Goal: Task Accomplishment & Management: Manage account settings

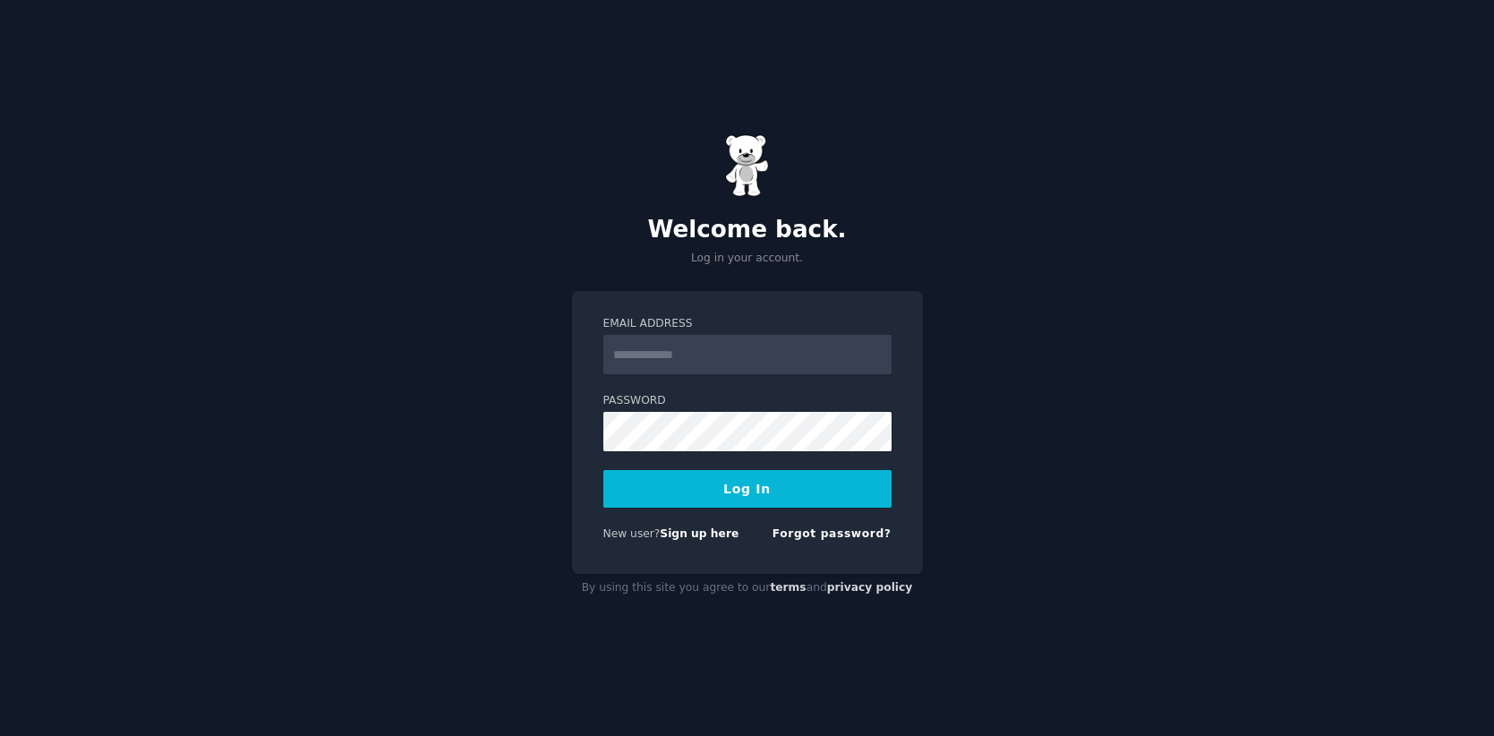
click at [649, 365] on input "Email Address" at bounding box center [747, 354] width 288 height 39
type input "**********"
click at [756, 478] on button "Log In" at bounding box center [747, 489] width 288 height 38
click at [684, 472] on button "Log In" at bounding box center [747, 489] width 288 height 38
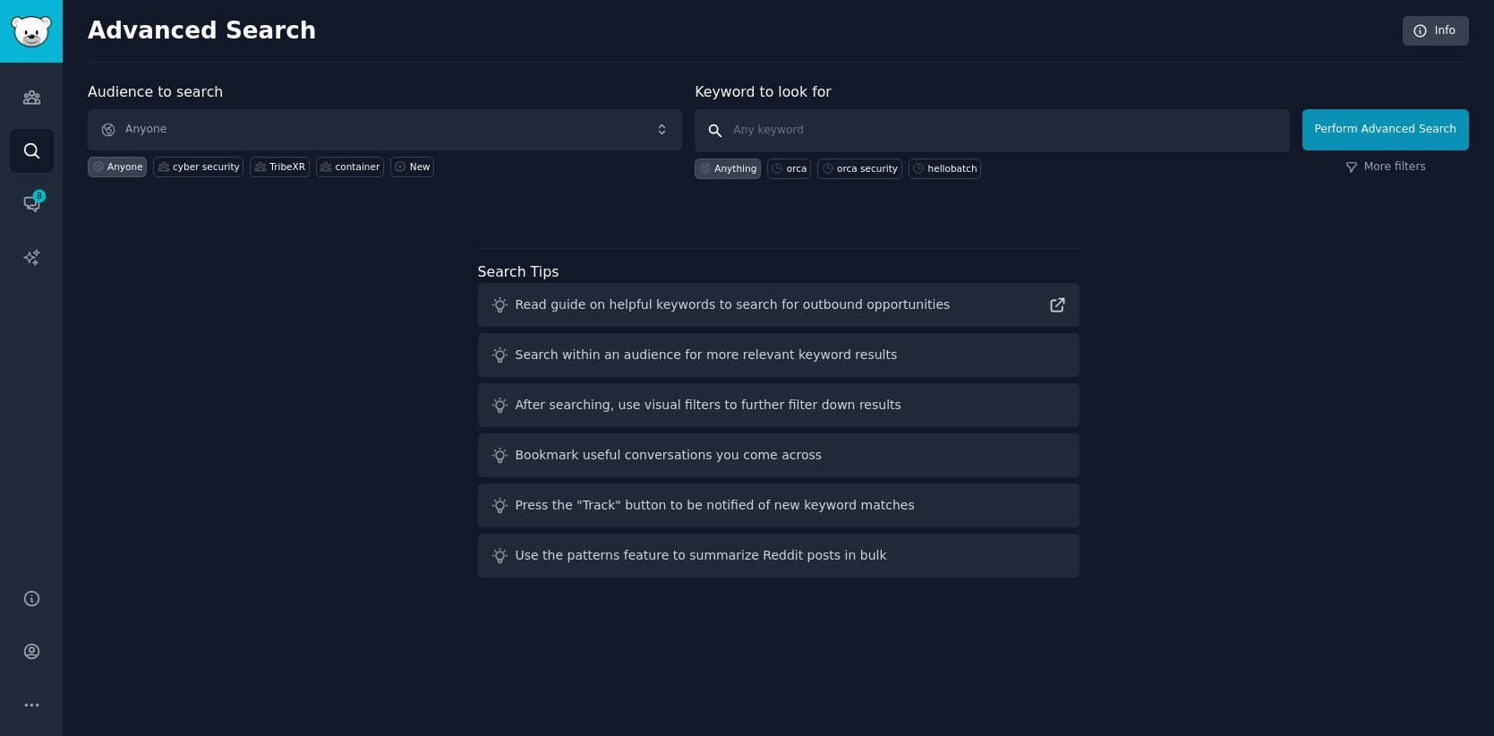
click at [819, 113] on input "text" at bounding box center [992, 130] width 594 height 43
type input "h"
click at [38, 198] on span "8" at bounding box center [39, 196] width 16 height 13
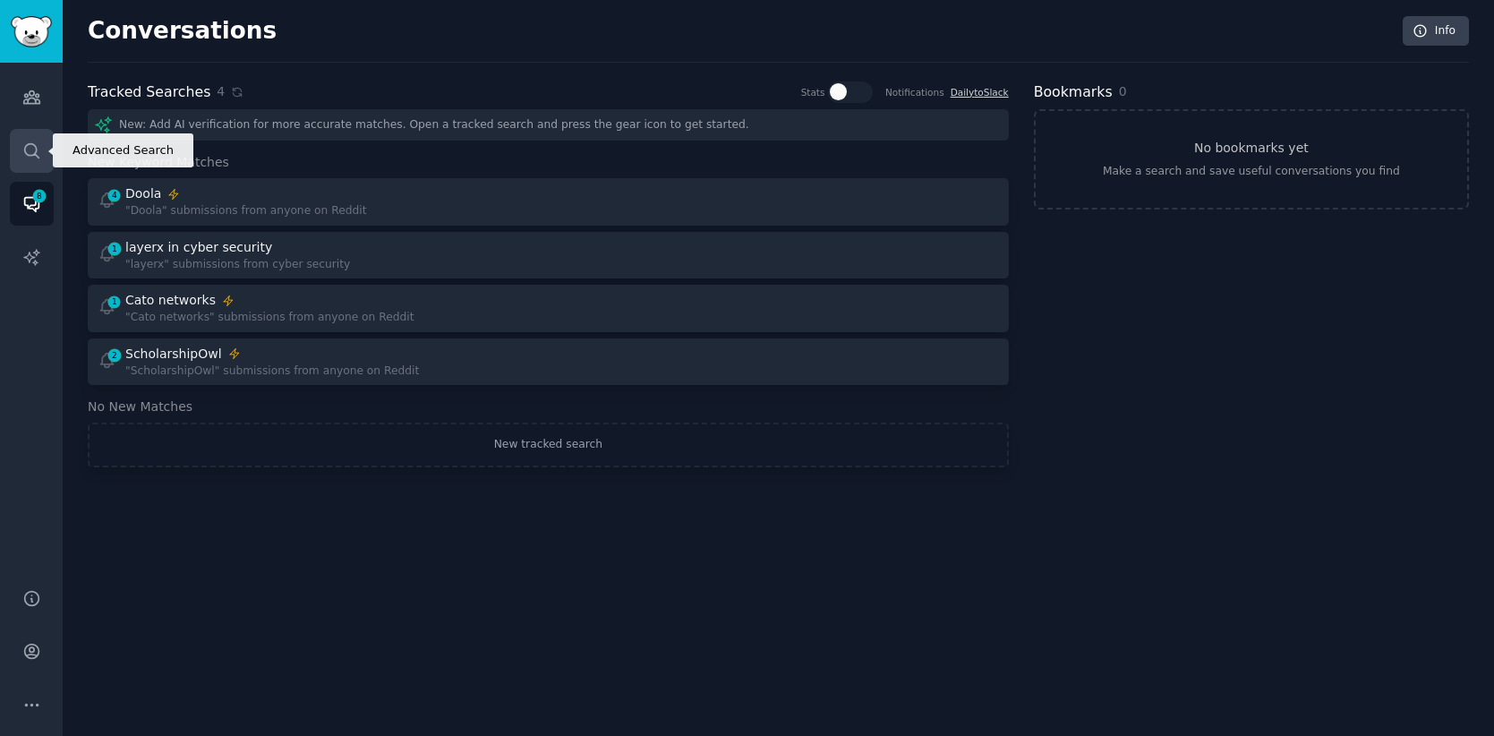
click at [36, 147] on icon "Sidebar" at bounding box center [31, 150] width 14 height 14
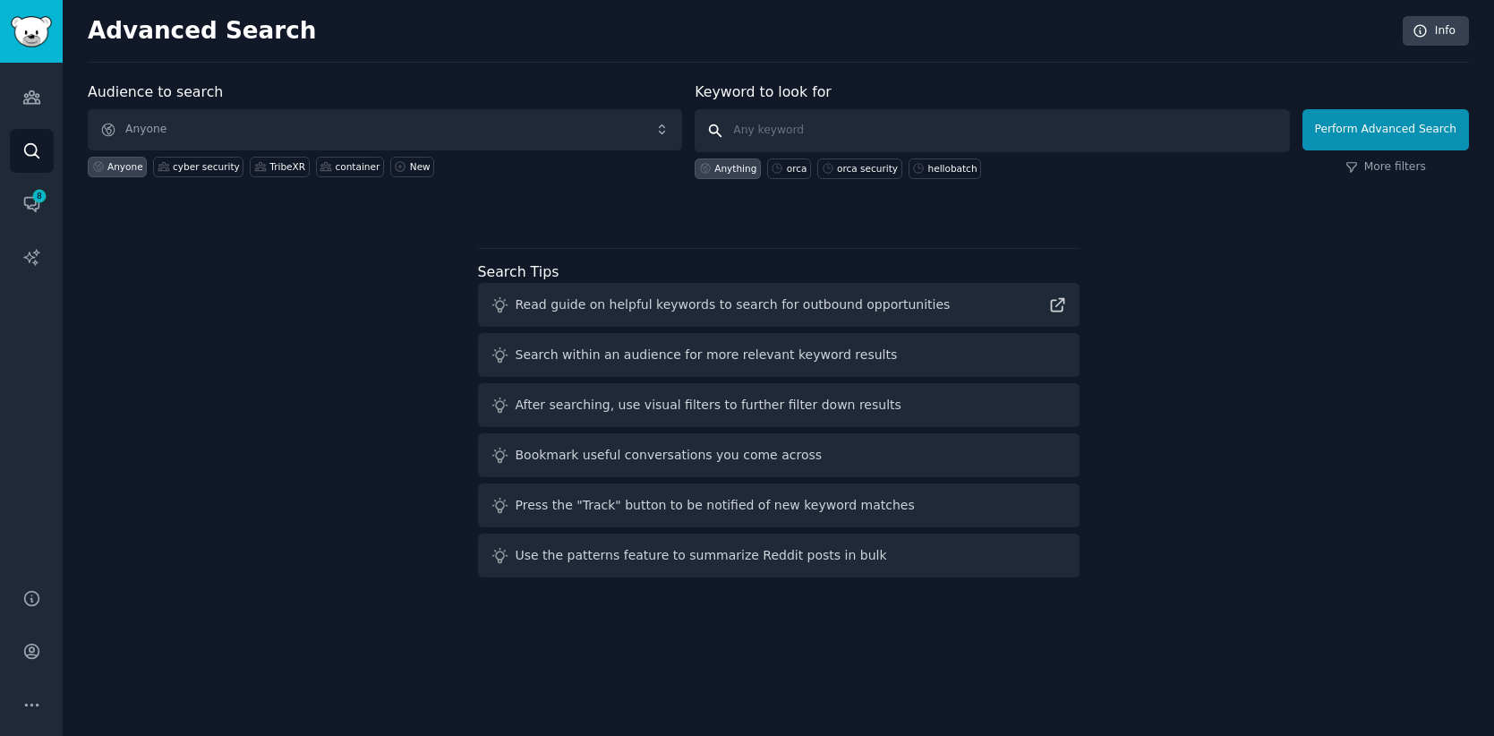
click at [909, 123] on input "text" at bounding box center [992, 130] width 594 height 43
type input "hellobatch"
click button "Perform Advanced Search" at bounding box center [1386, 129] width 167 height 41
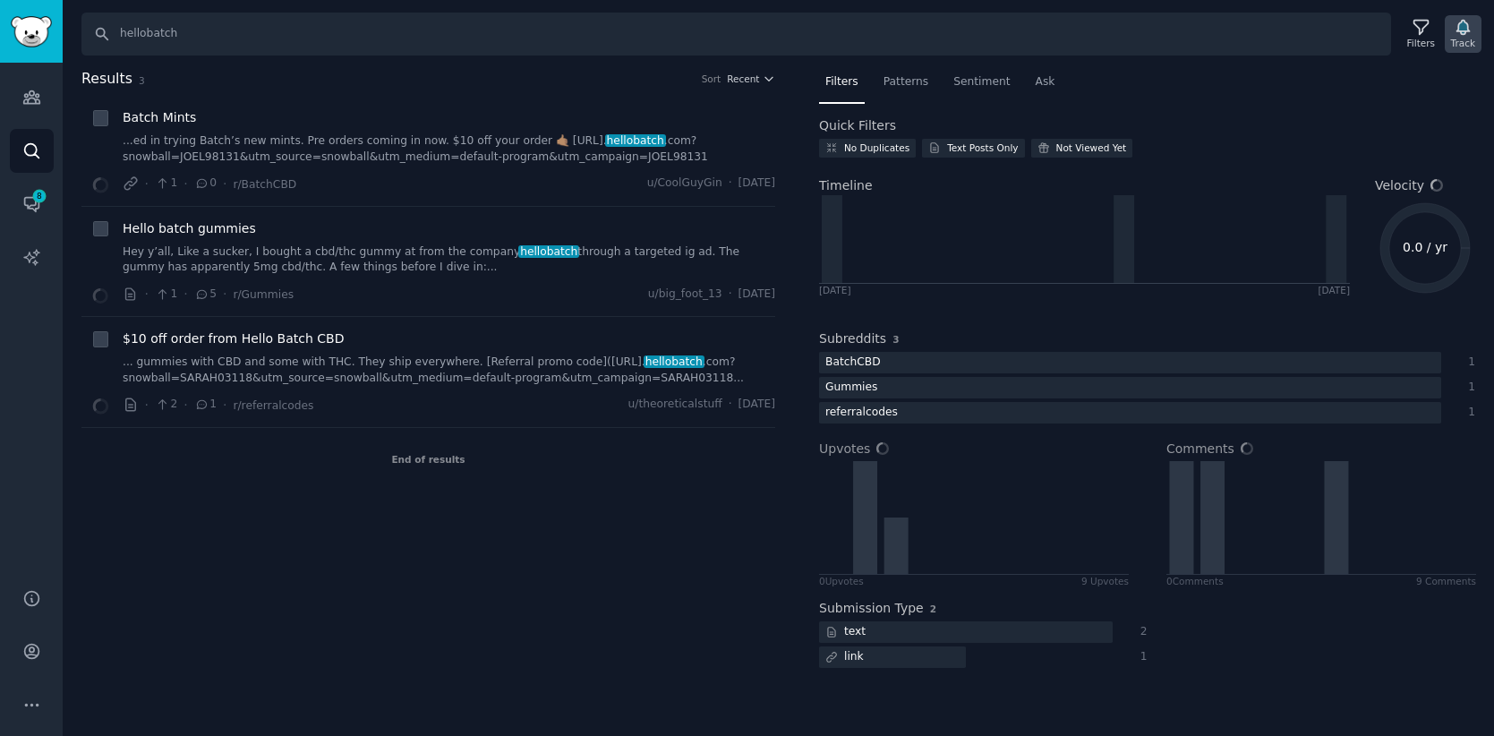
click at [1457, 33] on icon "button" at bounding box center [1463, 27] width 19 height 19
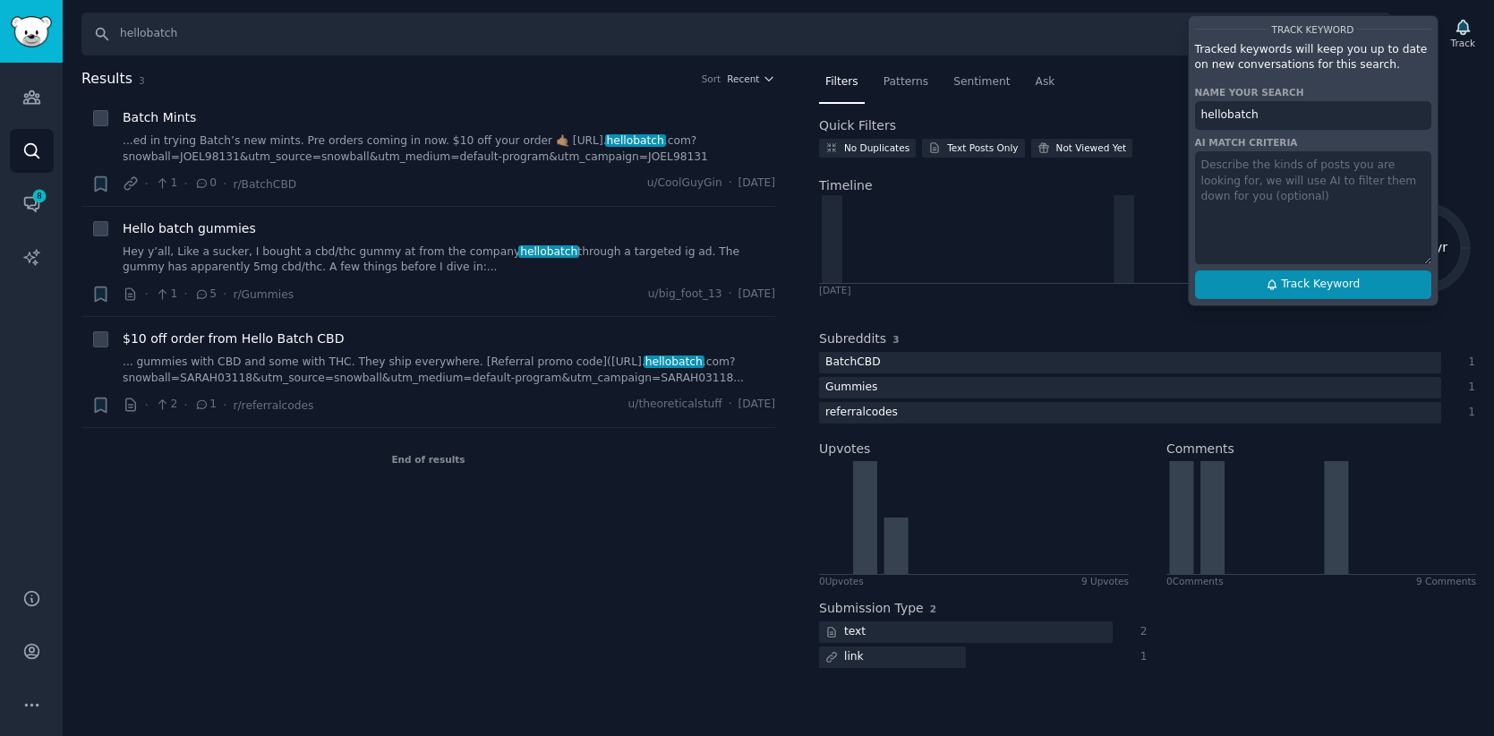
click at [1304, 288] on span "Track Keyword" at bounding box center [1320, 285] width 79 height 16
type input "hellobatch"
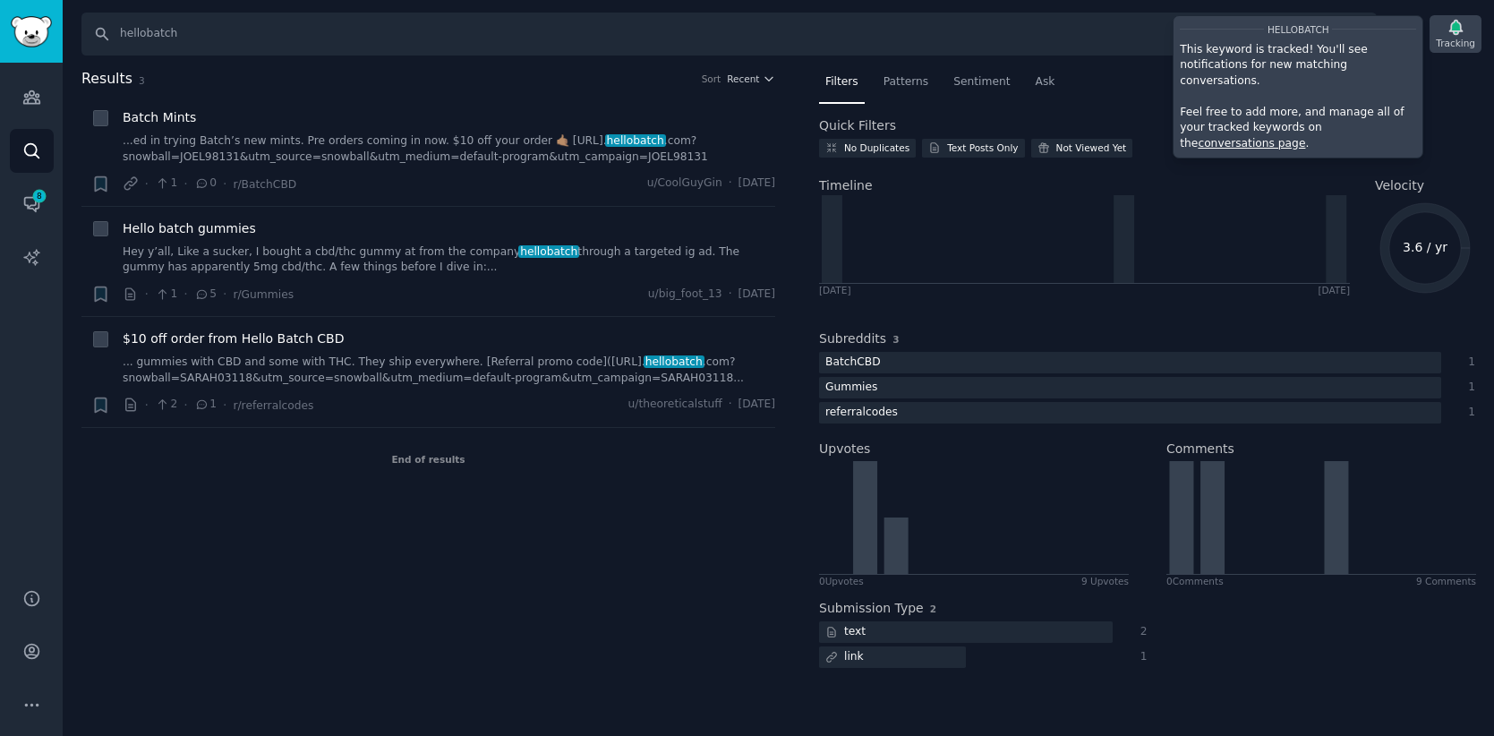
click at [1458, 32] on icon "button" at bounding box center [1456, 27] width 19 height 19
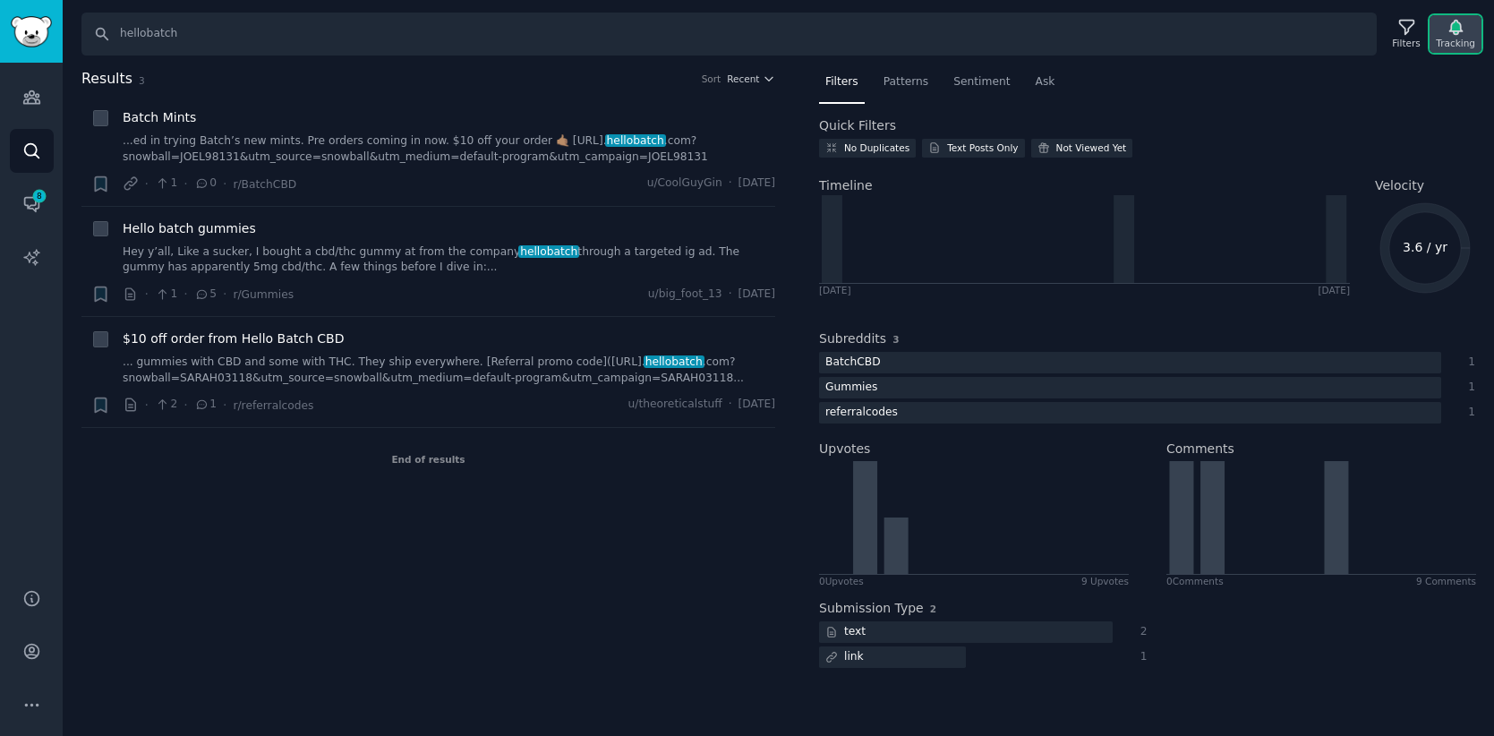
click at [1451, 45] on div "Tracking" at bounding box center [1455, 43] width 39 height 13
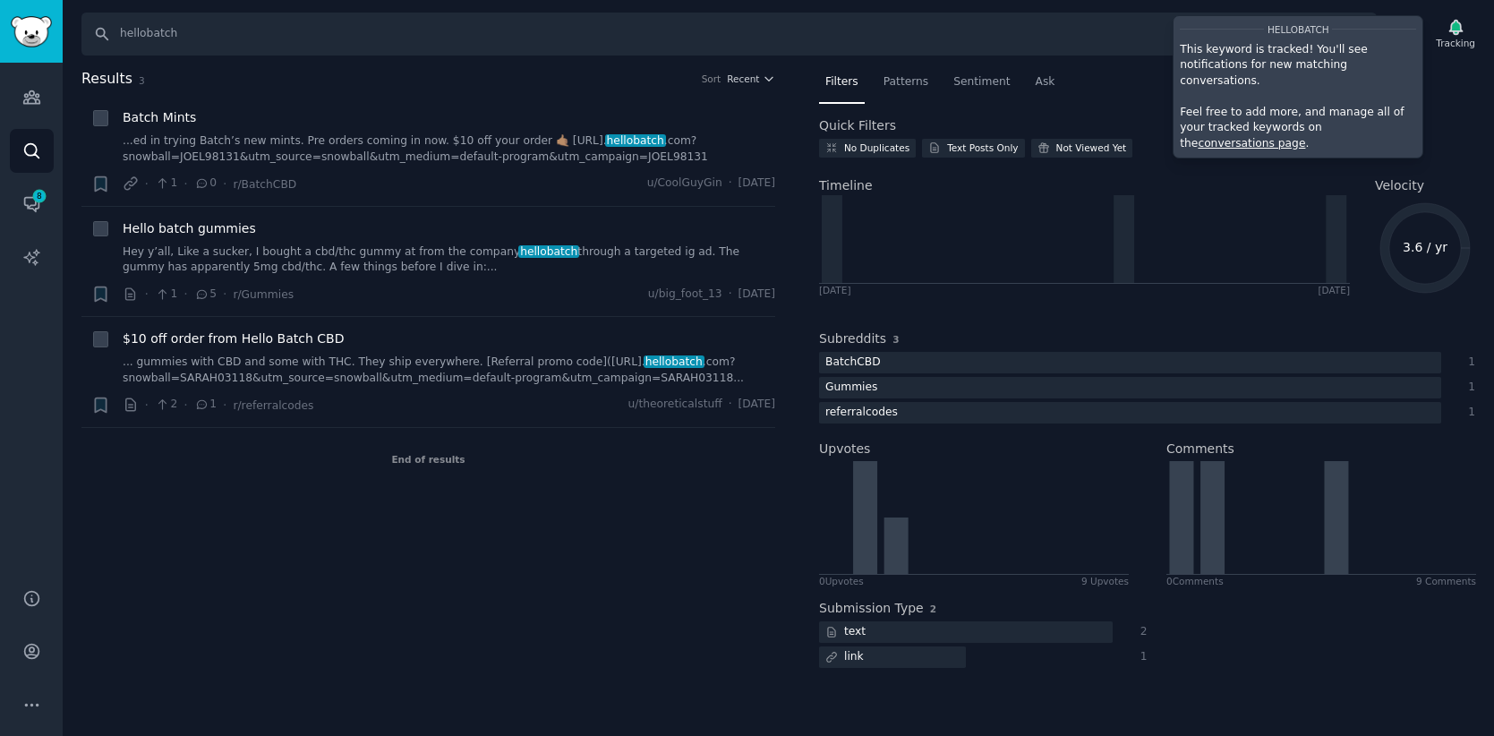
click at [1454, 100] on nav "Filters Patterns Sentiment Ask" at bounding box center [1147, 86] width 656 height 37
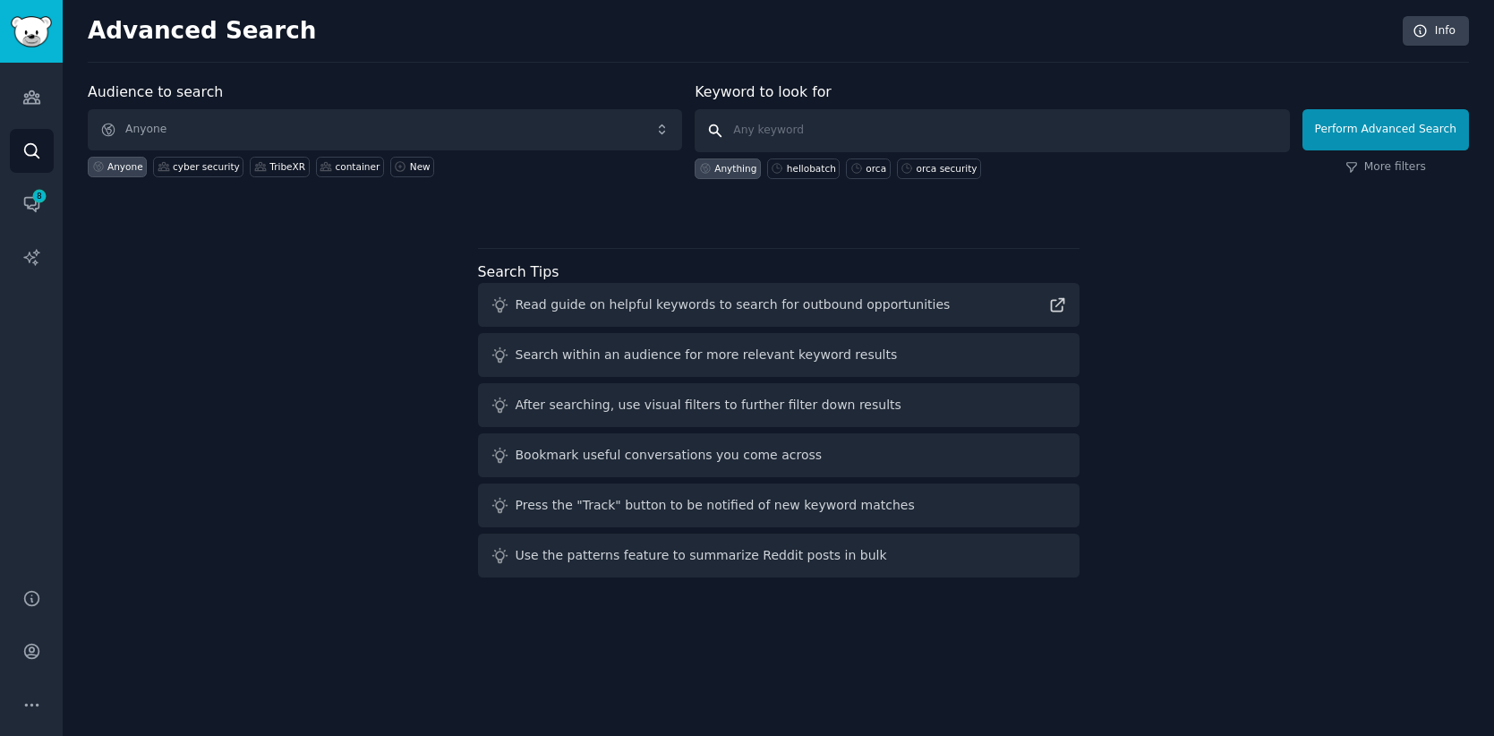
click at [966, 144] on input "text" at bounding box center [992, 130] width 594 height 43
type input "activefence"
click button "Perform Advanced Search" at bounding box center [1386, 129] width 167 height 41
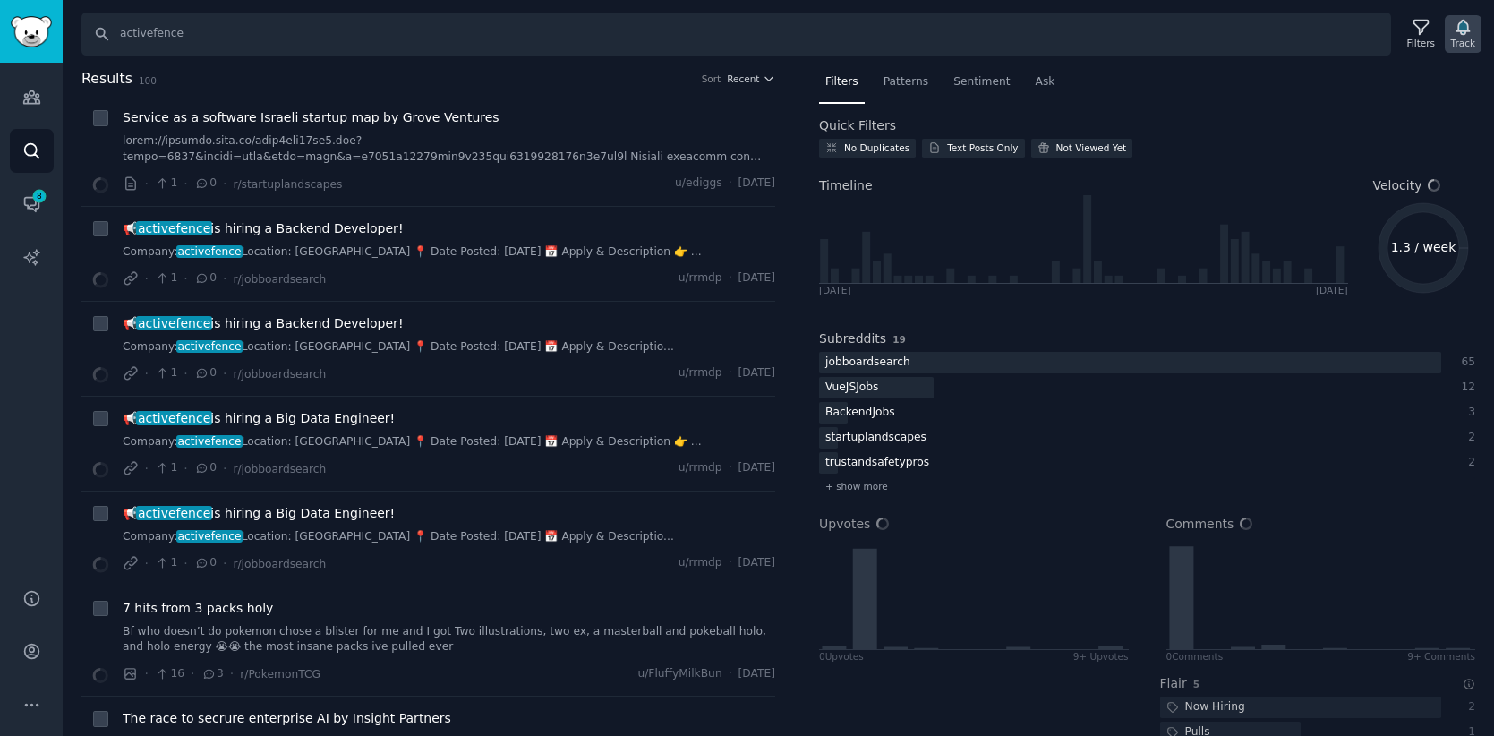
click at [1469, 30] on icon "button" at bounding box center [1463, 28] width 13 height 14
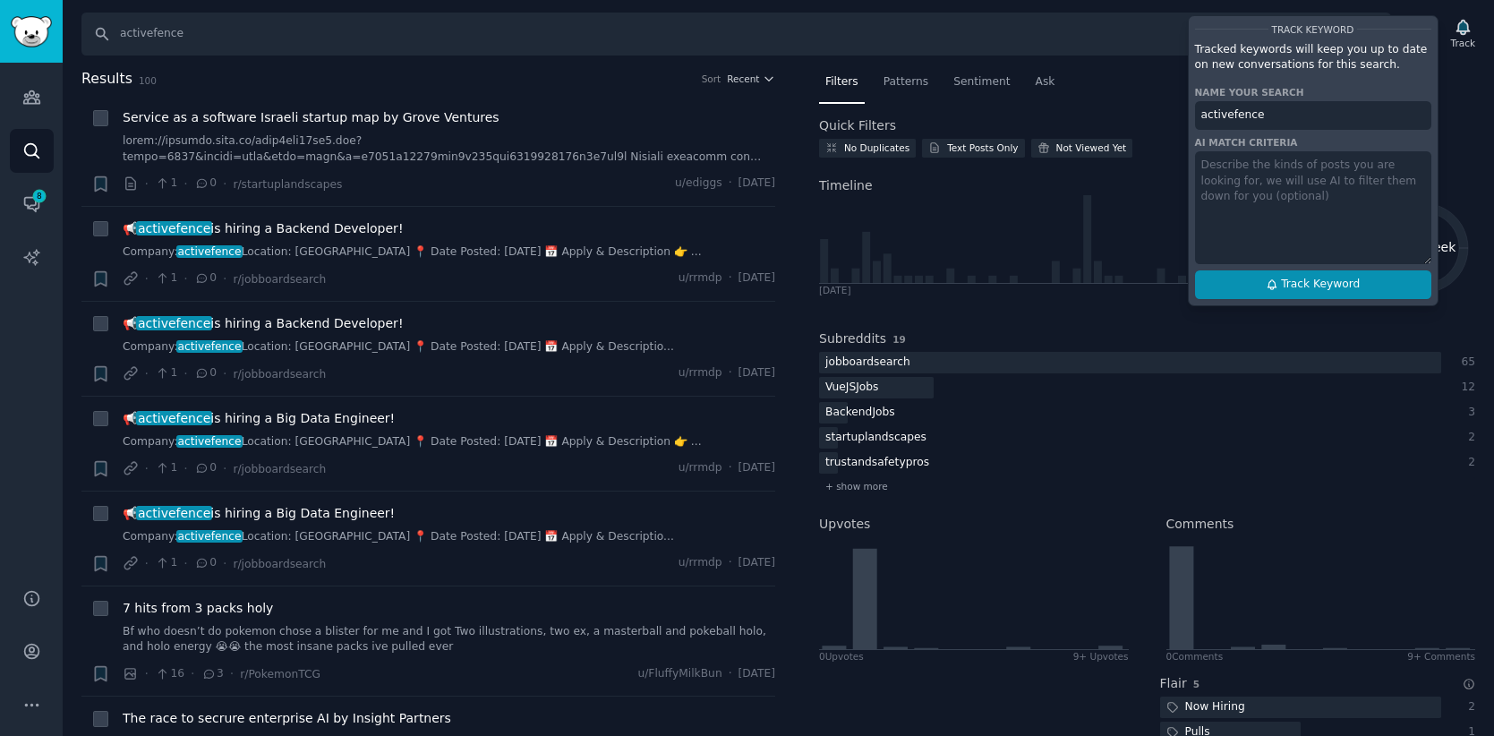
click at [1373, 285] on button "Track Keyword" at bounding box center [1313, 284] width 236 height 29
type input "activefence"
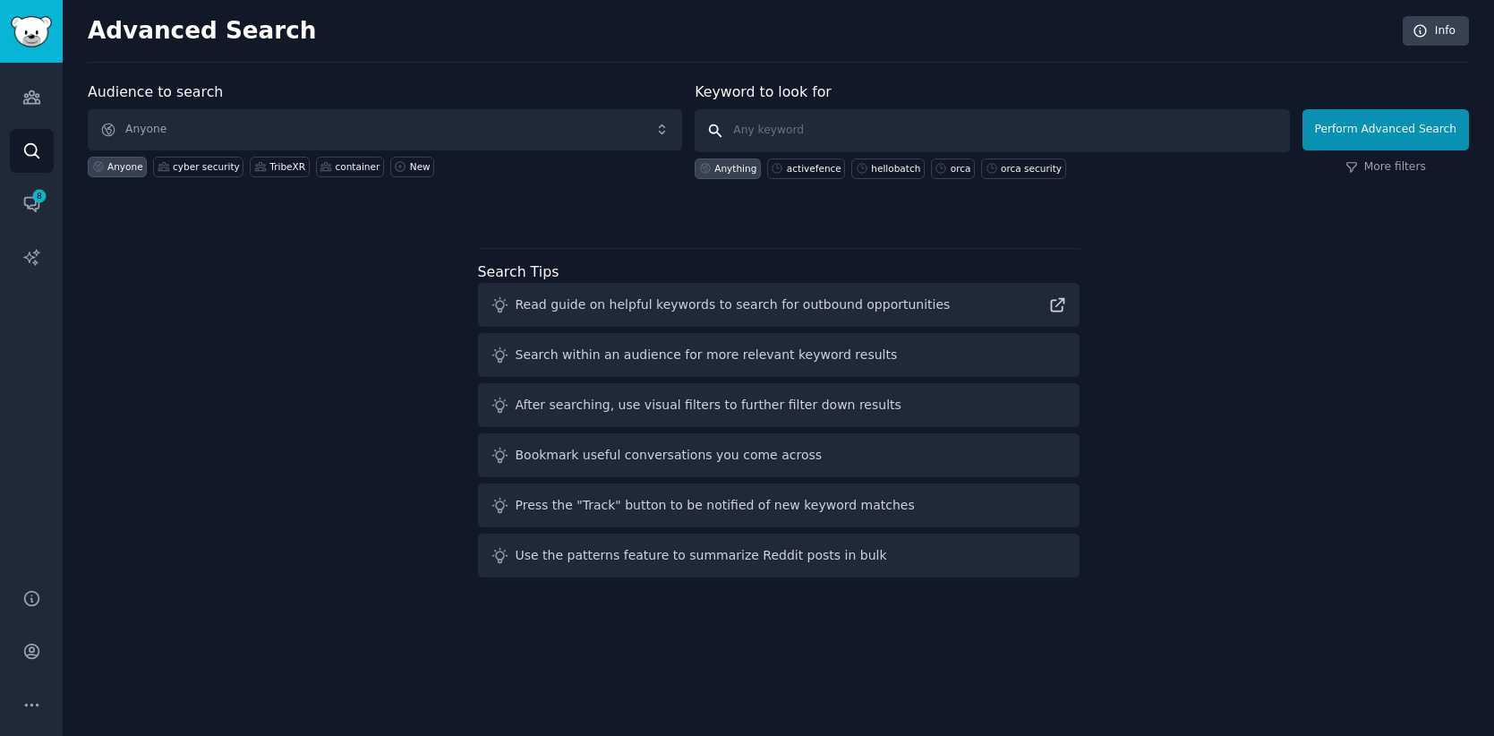
click at [875, 136] on input "text" at bounding box center [992, 130] width 594 height 43
type input "[PERSON_NAME]"
click button "Perform Advanced Search" at bounding box center [1386, 129] width 167 height 41
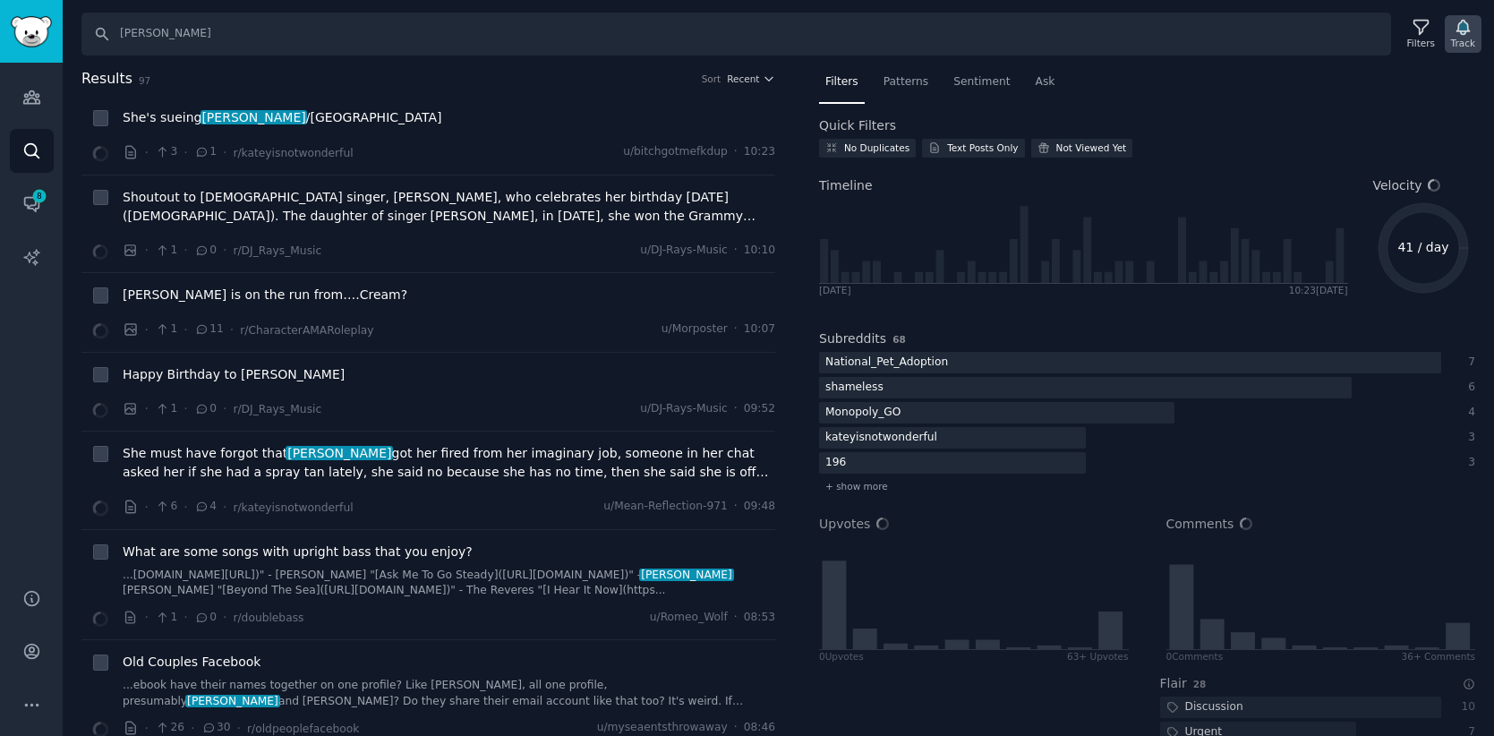
click at [1464, 25] on icon "button" at bounding box center [1463, 28] width 13 height 14
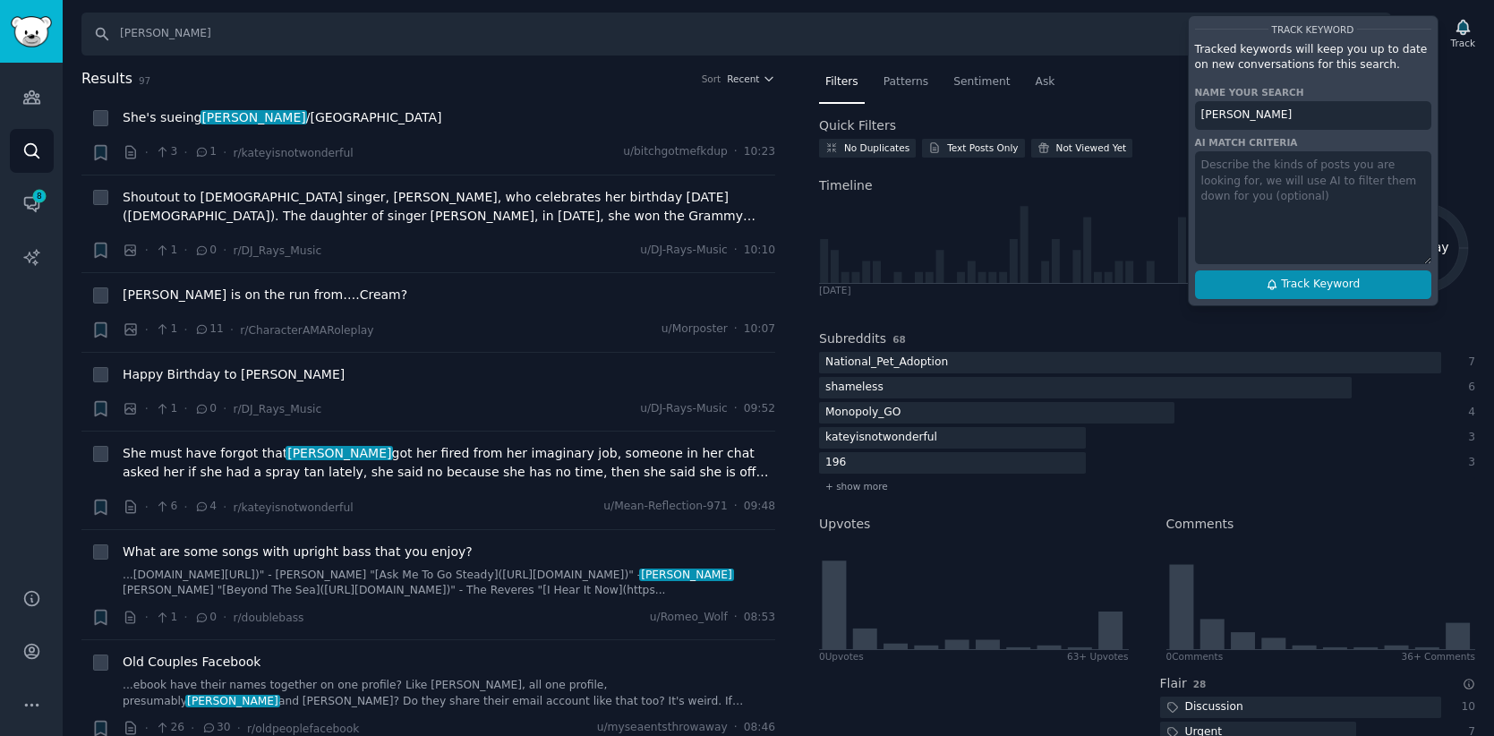
click at [1296, 275] on button "Track Keyword" at bounding box center [1313, 284] width 236 height 29
type input "[PERSON_NAME]"
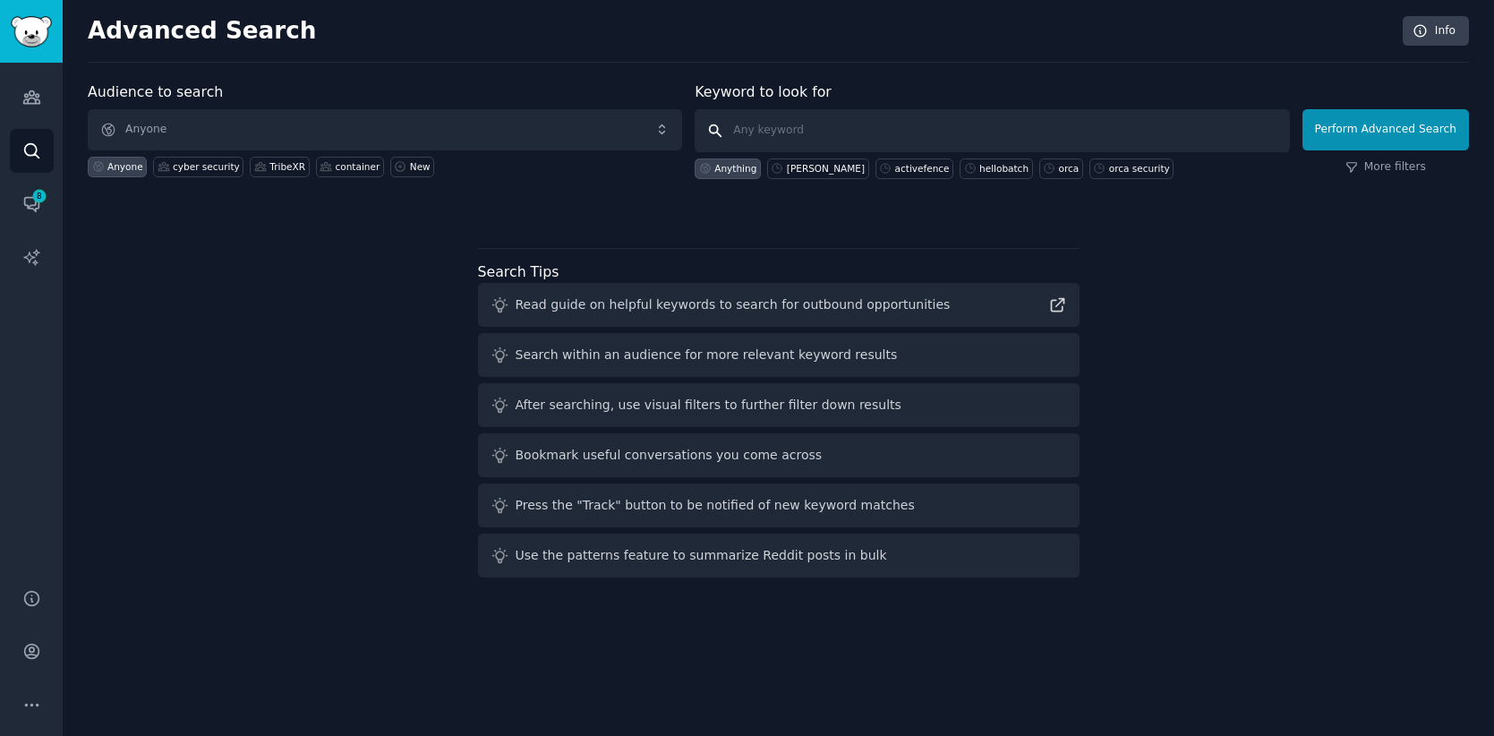
click at [936, 128] on input "text" at bounding box center [992, 130] width 594 height 43
type input "mytrudy"
click at [1427, 124] on button "Perform Advanced Search" at bounding box center [1386, 129] width 167 height 41
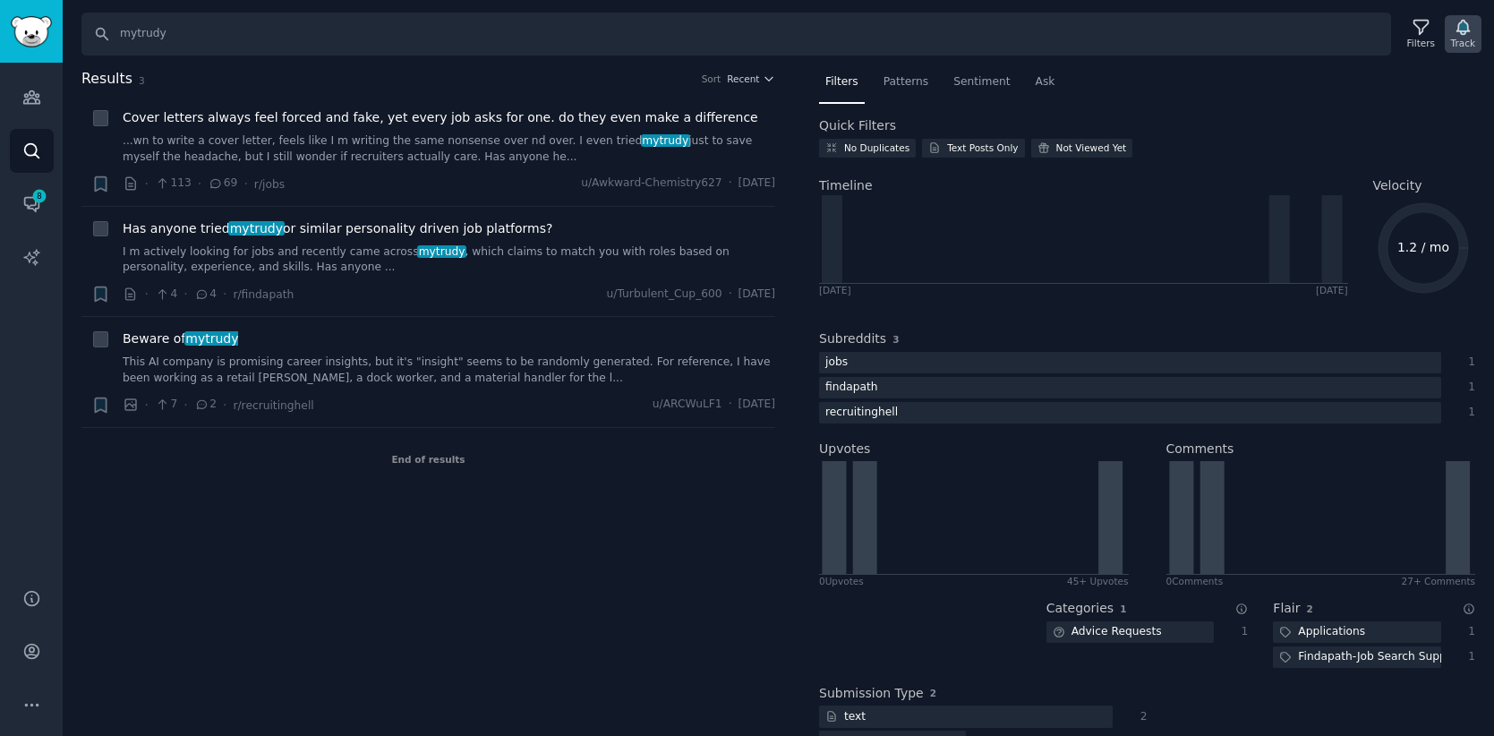
click at [1457, 42] on div "Track" at bounding box center [1463, 43] width 24 height 13
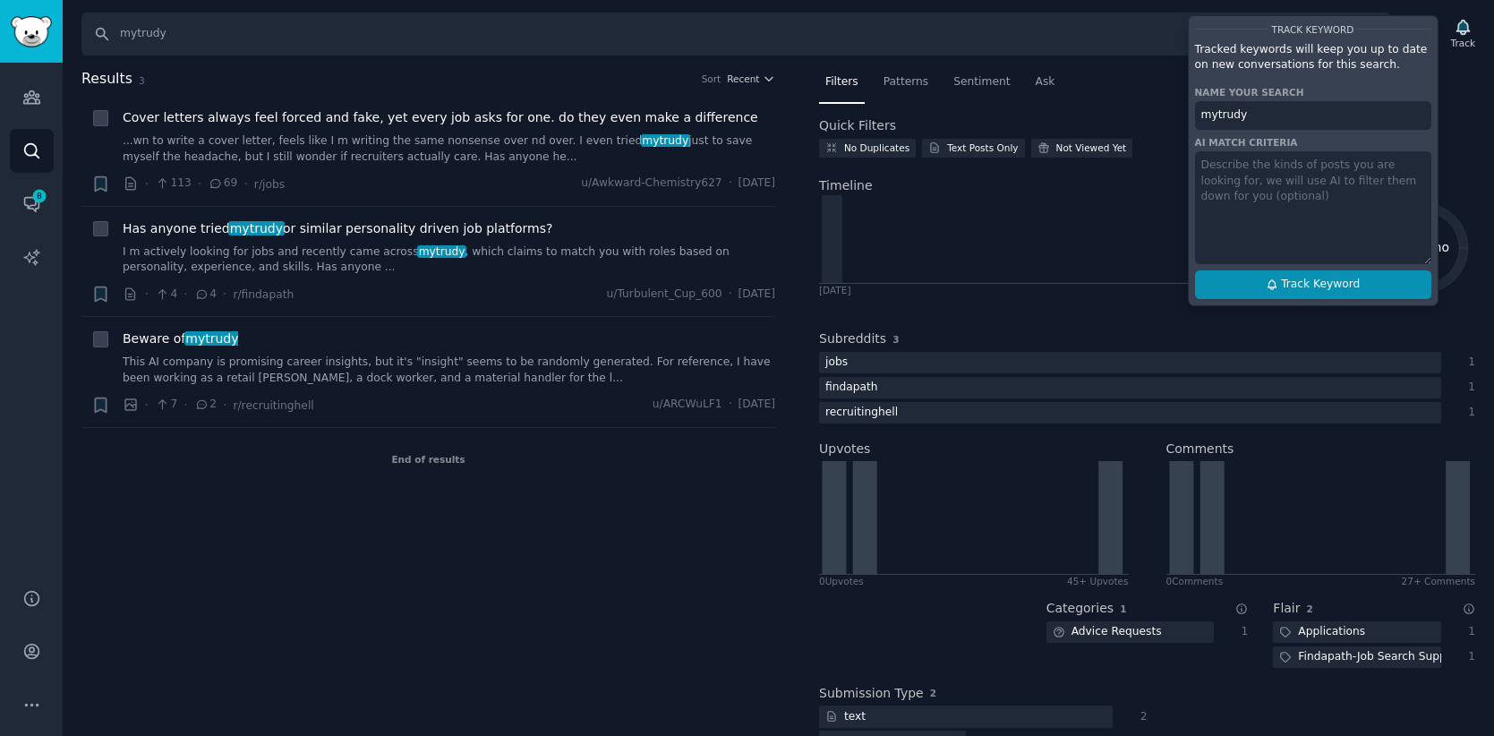
click at [1341, 290] on span "Track Keyword" at bounding box center [1320, 285] width 79 height 16
type input "mytrudy"
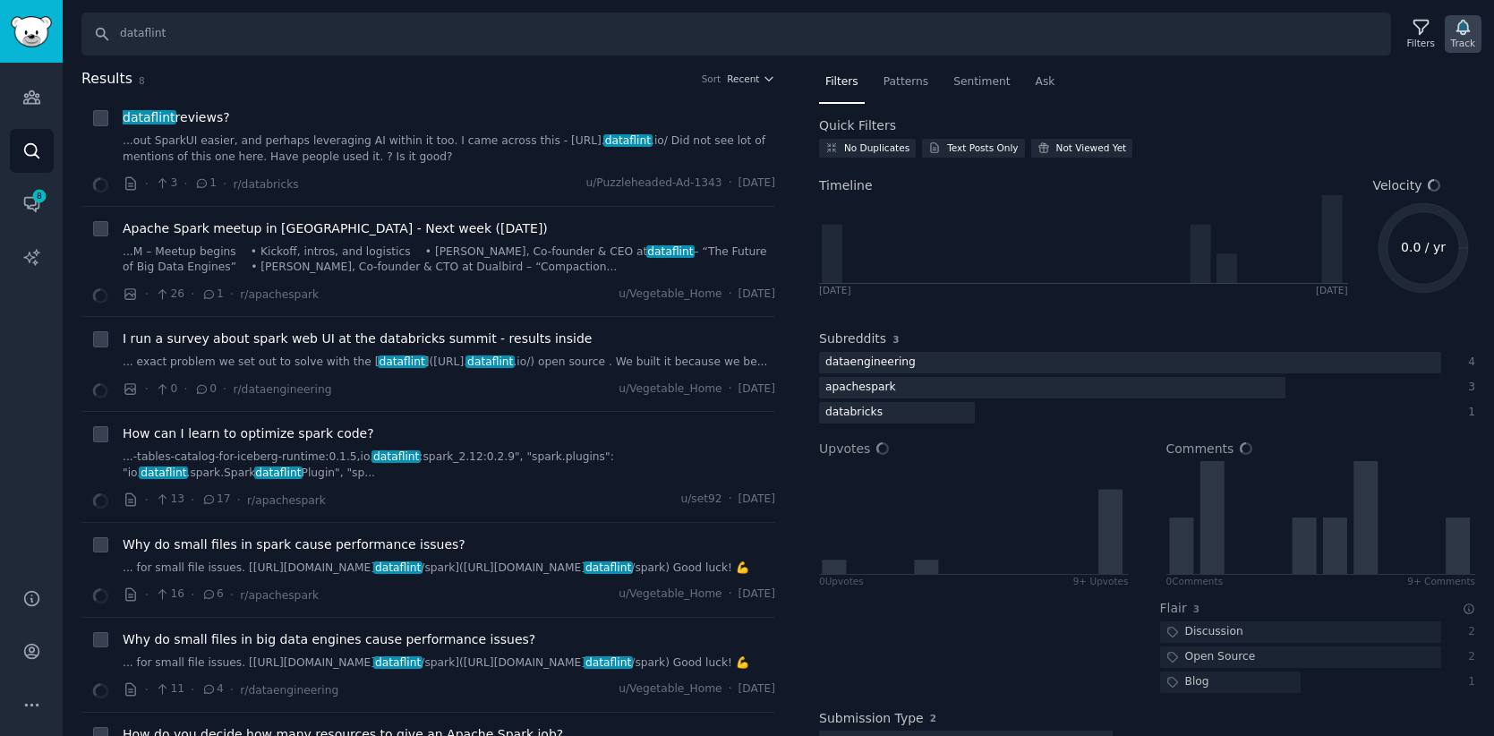
click at [1464, 32] on icon "button" at bounding box center [1463, 28] width 13 height 14
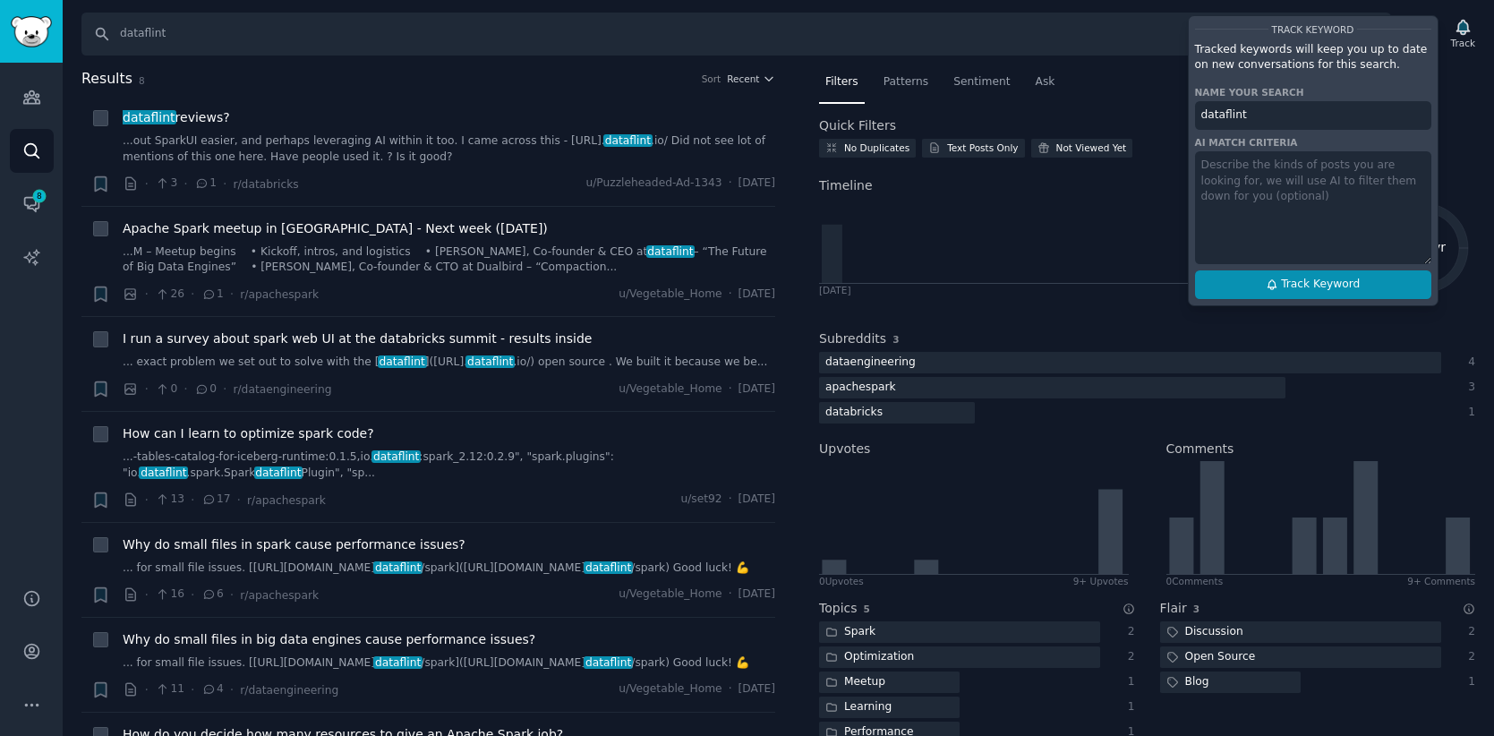
click at [1284, 292] on span "Track Keyword" at bounding box center [1320, 285] width 79 height 16
type input "dataflint"
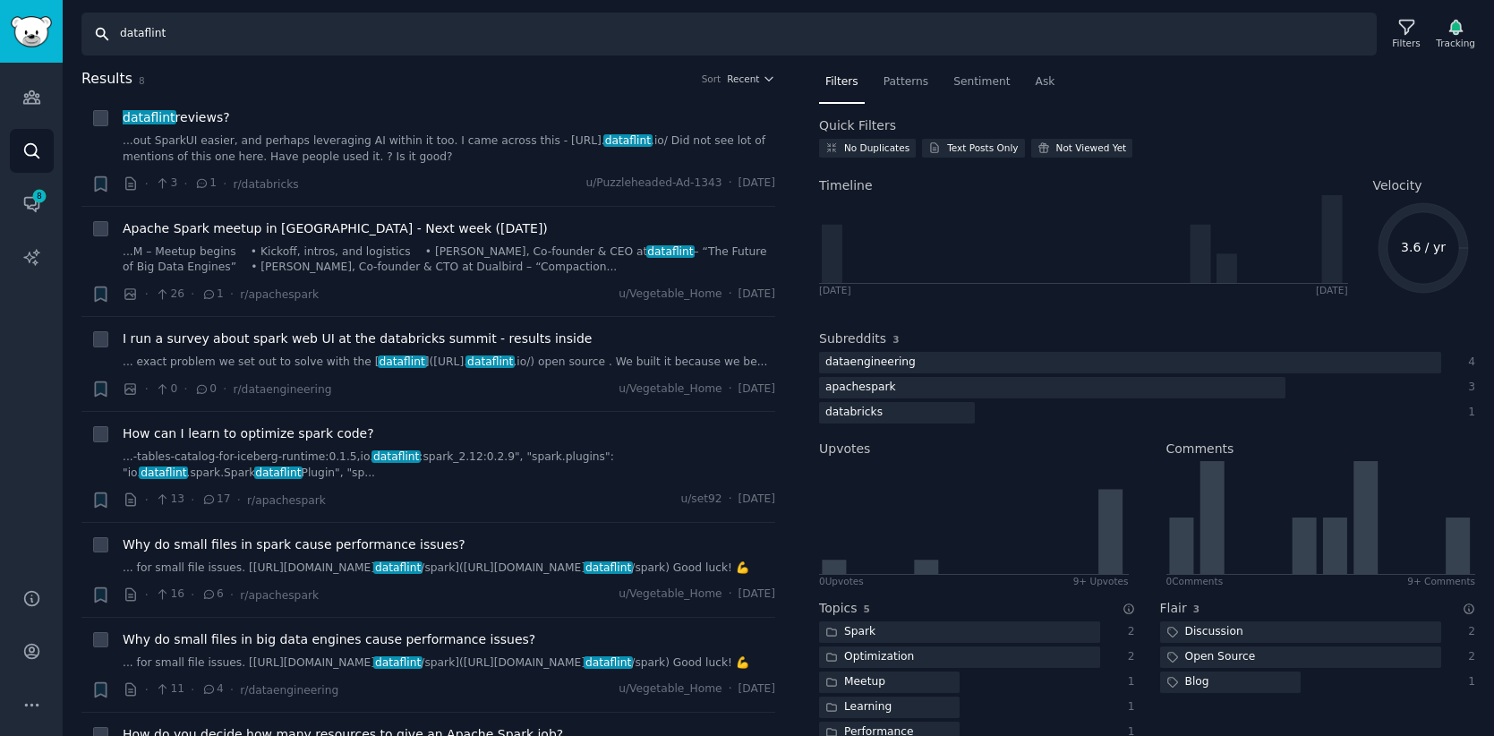
click at [136, 40] on input "dataflint" at bounding box center [728, 34] width 1295 height 43
type input "minimus"
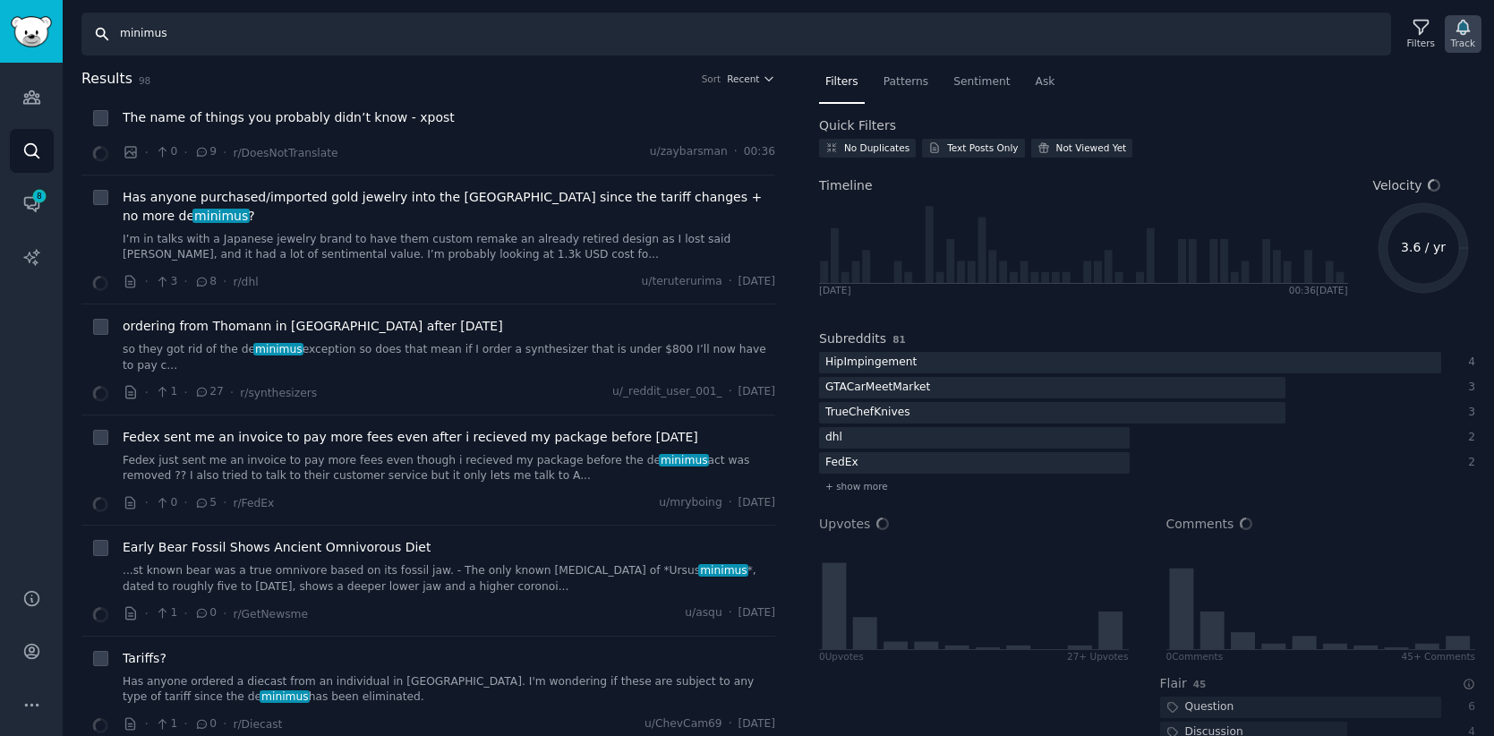
click at [1466, 24] on icon "button" at bounding box center [1463, 28] width 13 height 14
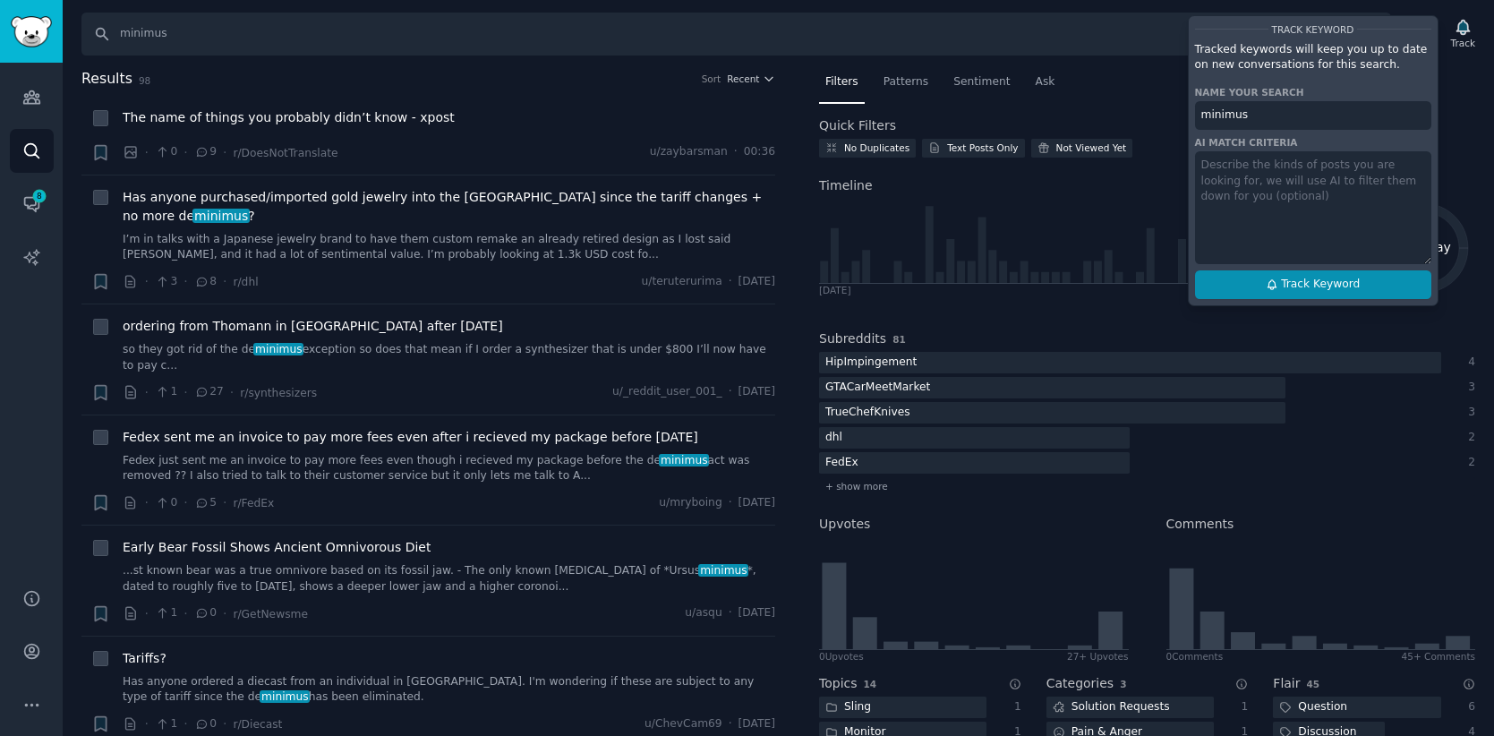
click at [1306, 278] on span "Track Keyword" at bounding box center [1320, 285] width 79 height 16
type input "minimus"
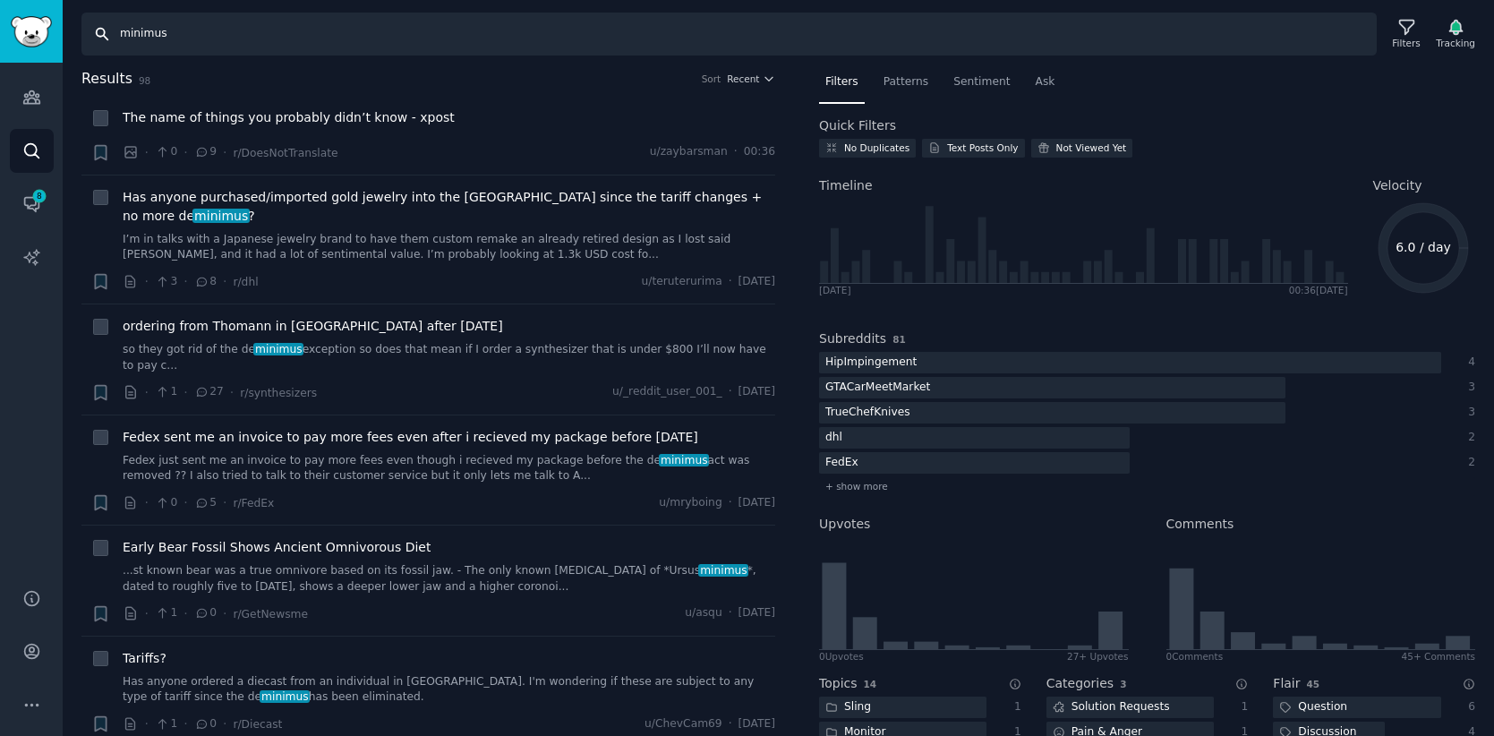
click at [288, 39] on input "minimus" at bounding box center [728, 34] width 1295 height 43
click at [1448, 38] on div "Tracking" at bounding box center [1455, 43] width 39 height 13
type input "tribe xr"
click at [1089, 24] on input "tribe xr" at bounding box center [728, 34] width 1295 height 43
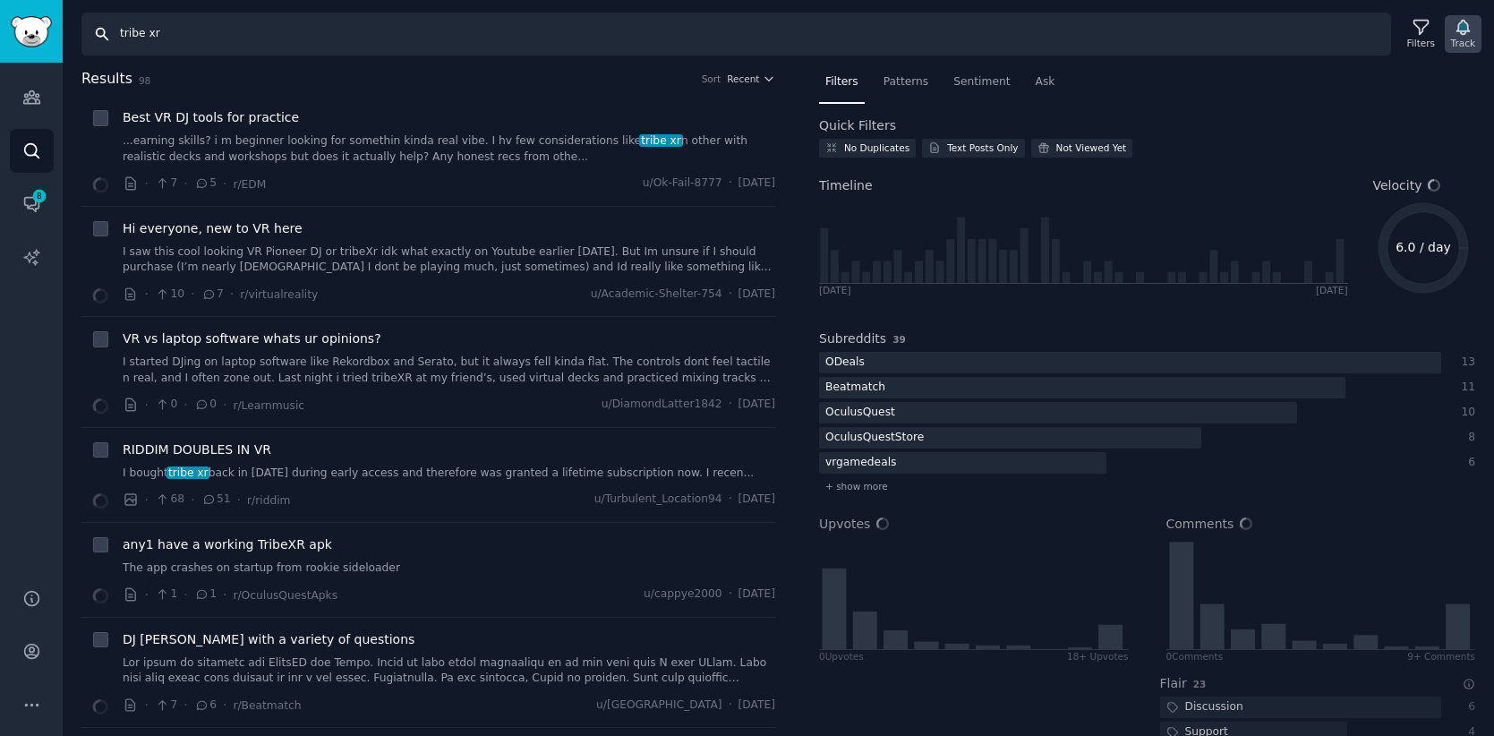
click at [1470, 35] on icon "button" at bounding box center [1463, 27] width 19 height 19
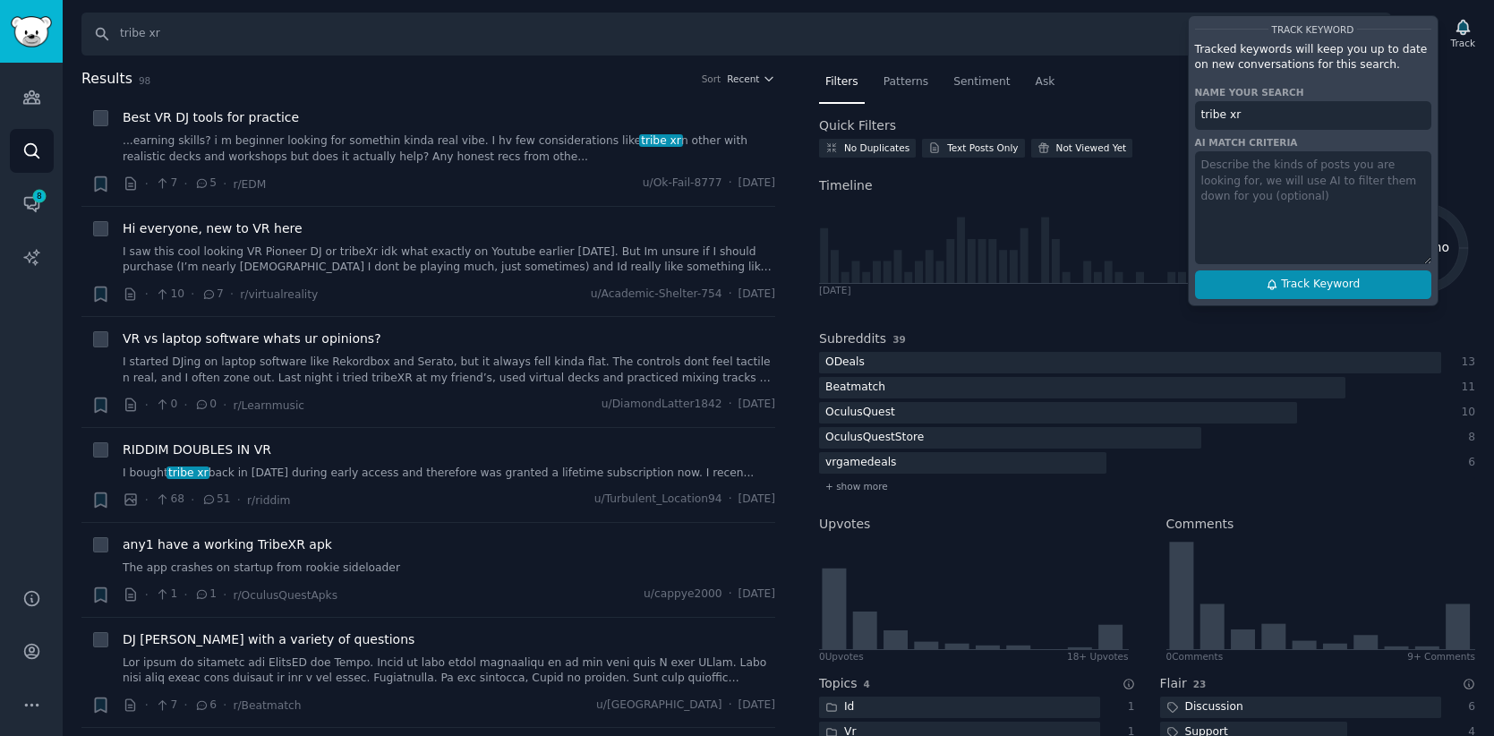
click at [1297, 291] on span "Track Keyword" at bounding box center [1320, 285] width 79 height 16
type input "tribe xr"
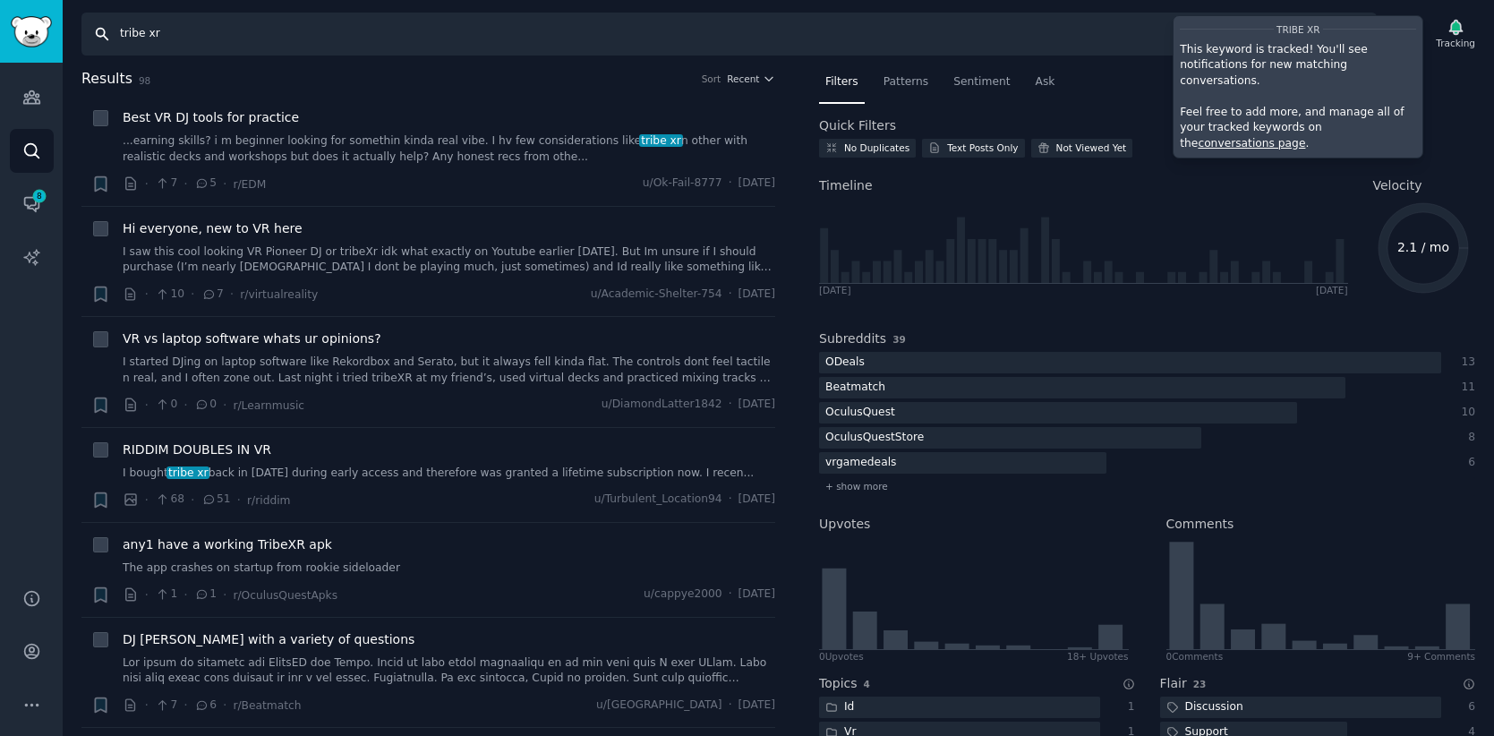
click at [479, 39] on input "tribe xr" at bounding box center [728, 34] width 1295 height 43
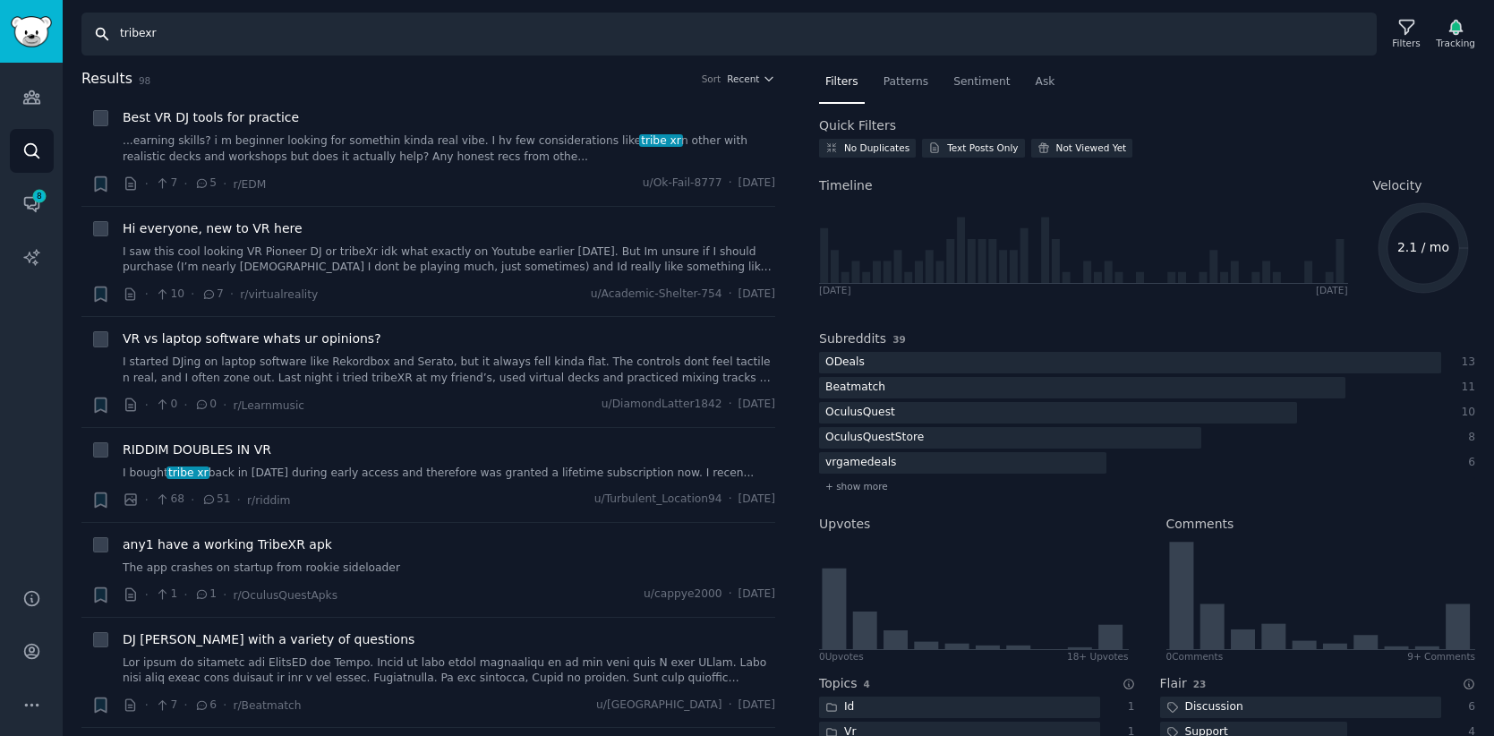
type input "tribexr"
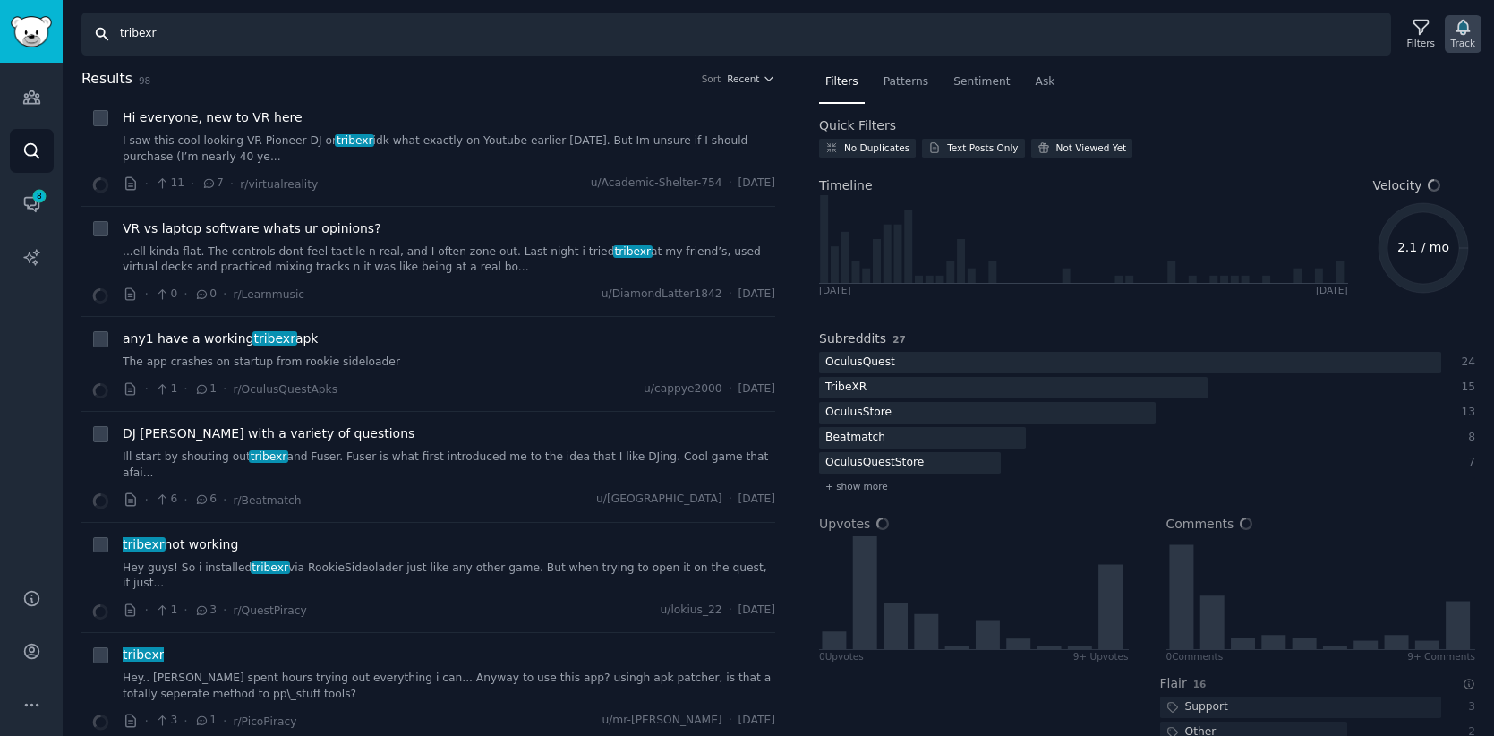
click at [1466, 33] on icon "button" at bounding box center [1463, 27] width 19 height 19
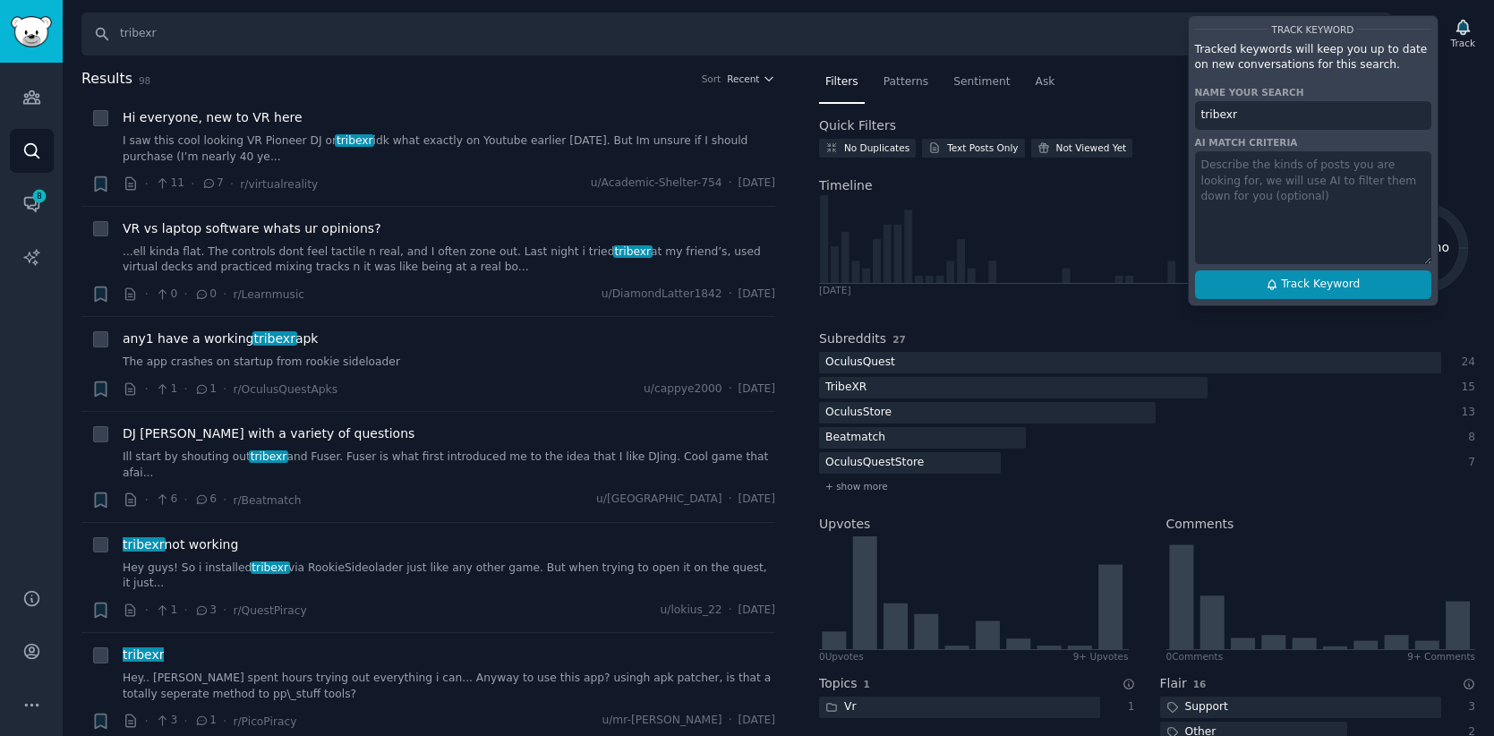
click at [1276, 287] on icon at bounding box center [1272, 285] width 8 height 10
type input "tribexr"
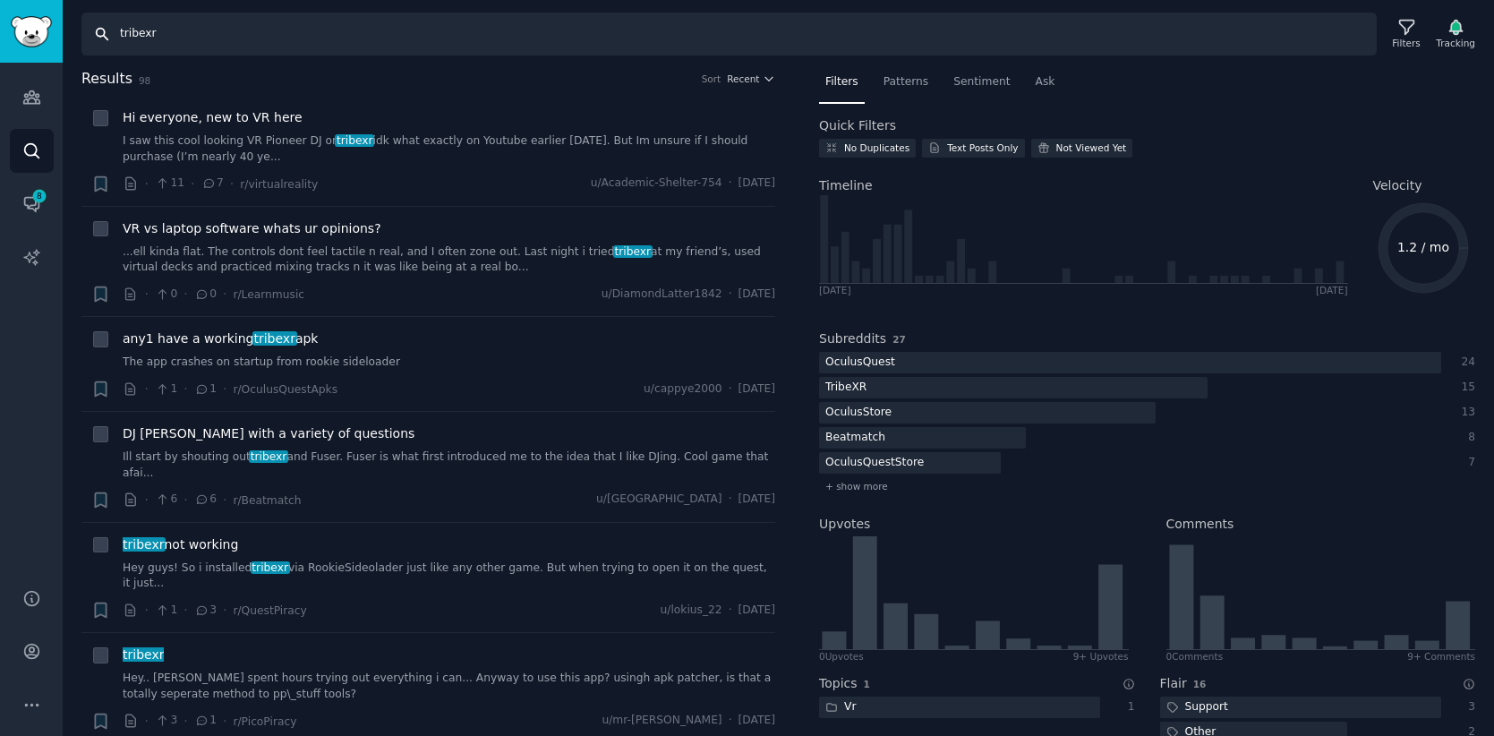
click at [150, 44] on input "tribexr" at bounding box center [728, 34] width 1295 height 43
type input "chargeflow"
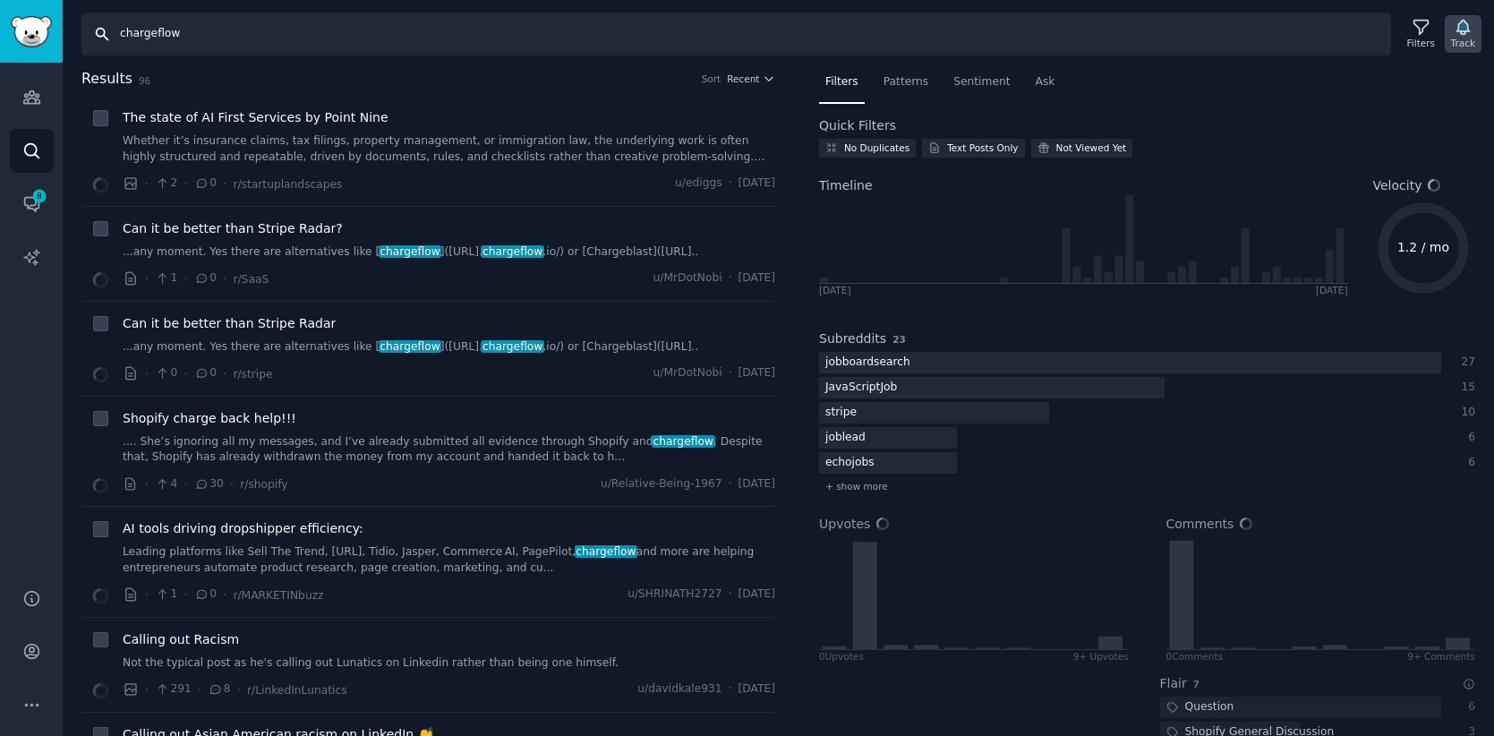
click at [1461, 29] on icon "button" at bounding box center [1463, 28] width 13 height 14
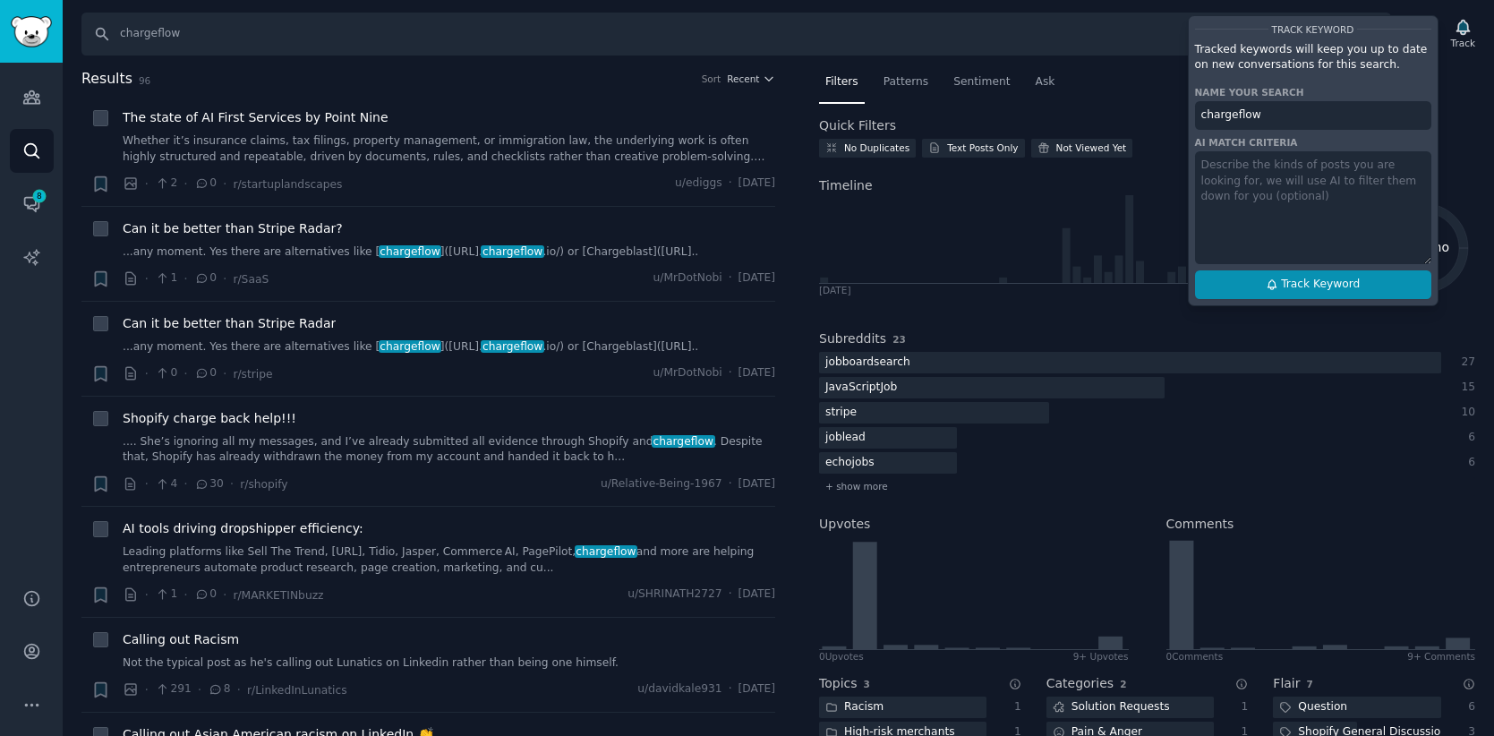
click at [1262, 291] on button "Track Keyword" at bounding box center [1313, 284] width 236 height 29
type input "chargeflow"
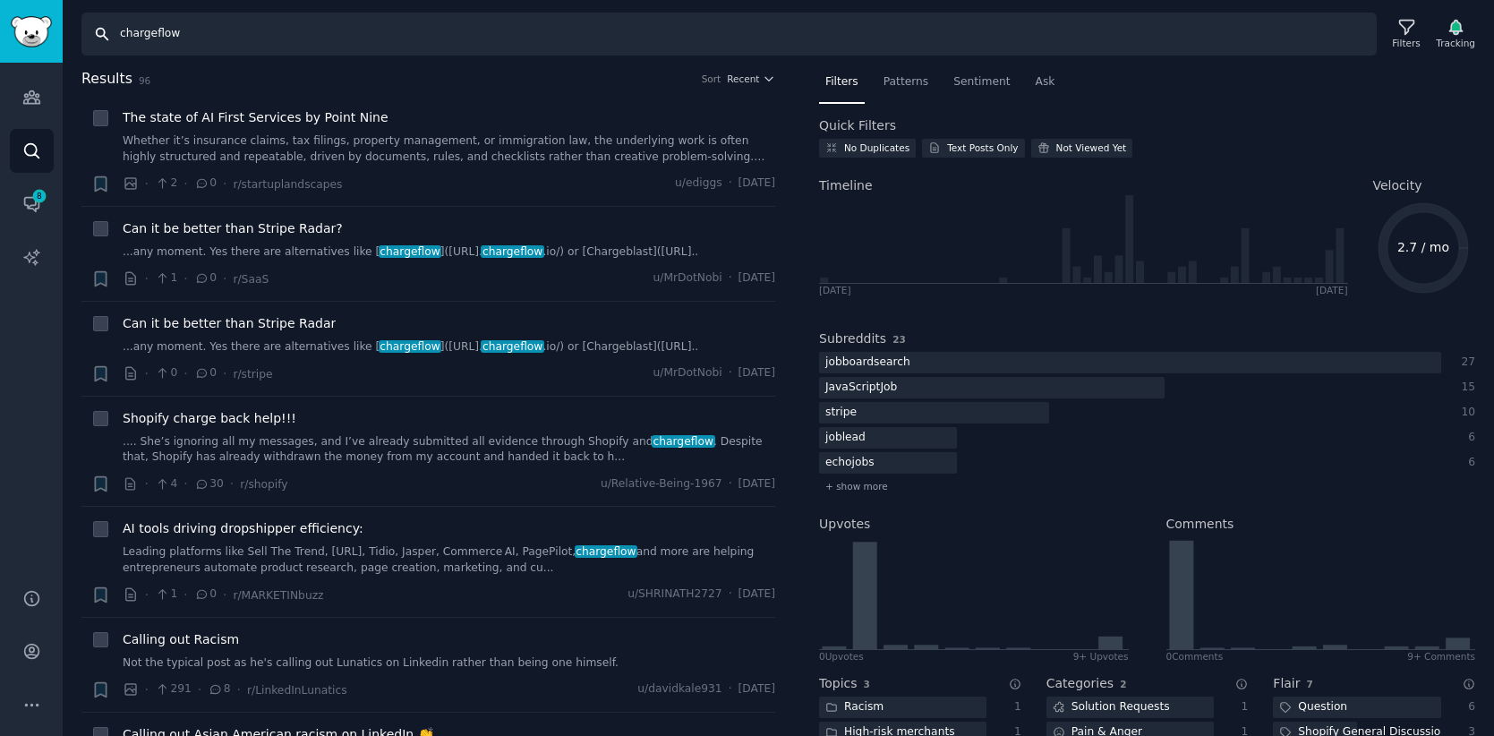
click at [278, 13] on input "chargeflow" at bounding box center [728, 34] width 1295 height 43
click at [277, 37] on input "chargeflow" at bounding box center [728, 34] width 1295 height 43
type input "hellorep"
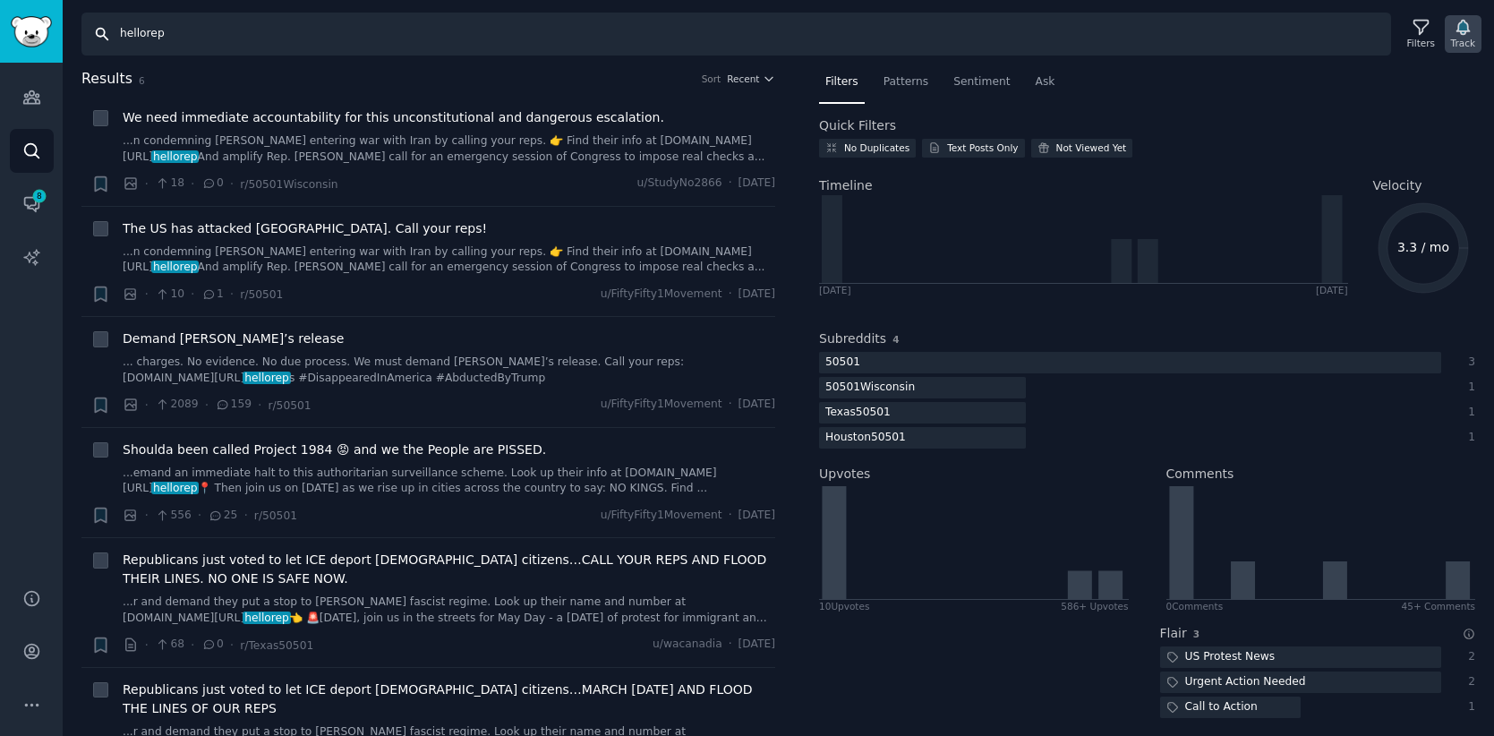
click at [1457, 32] on icon "button" at bounding box center [1463, 27] width 19 height 19
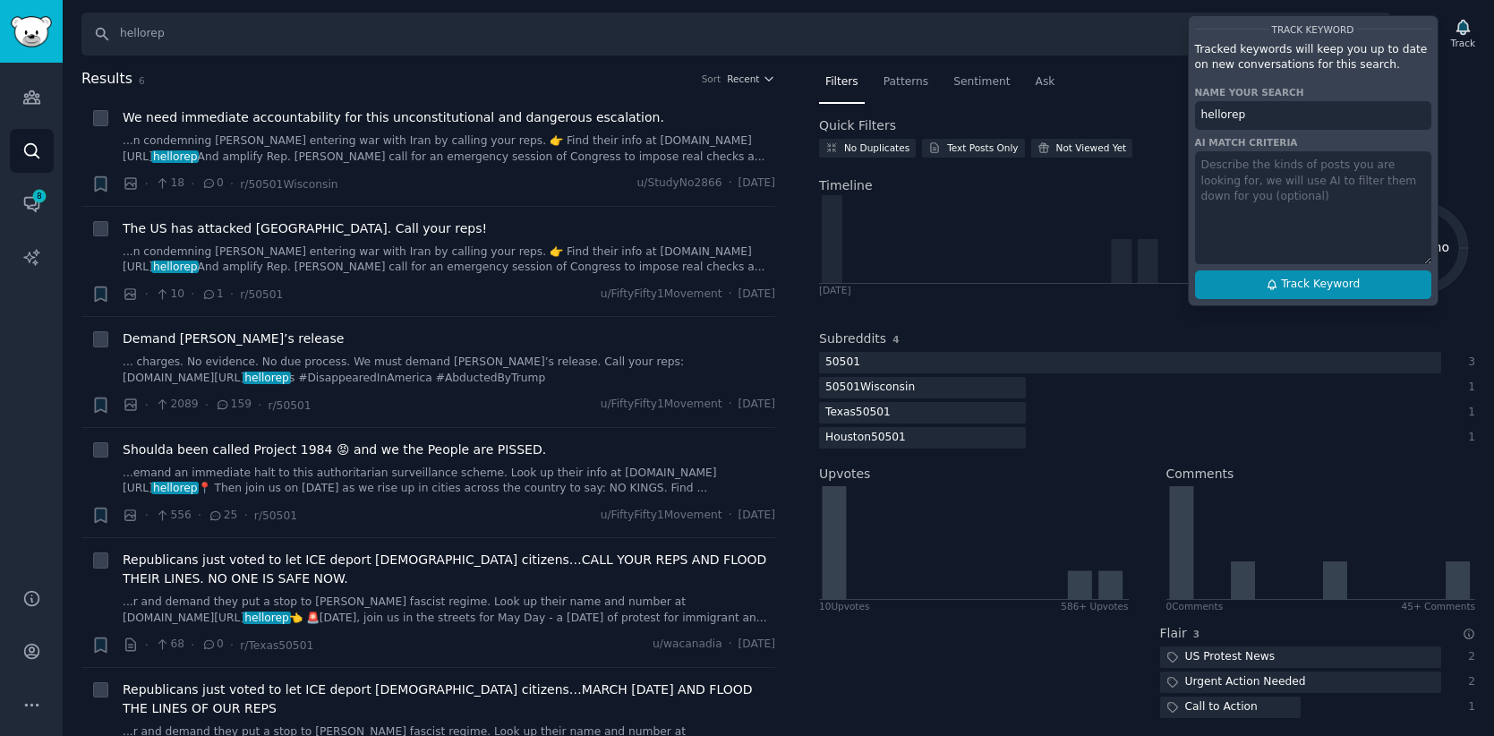
click at [1263, 279] on button "Track Keyword" at bounding box center [1313, 284] width 236 height 29
type input "hellorep"
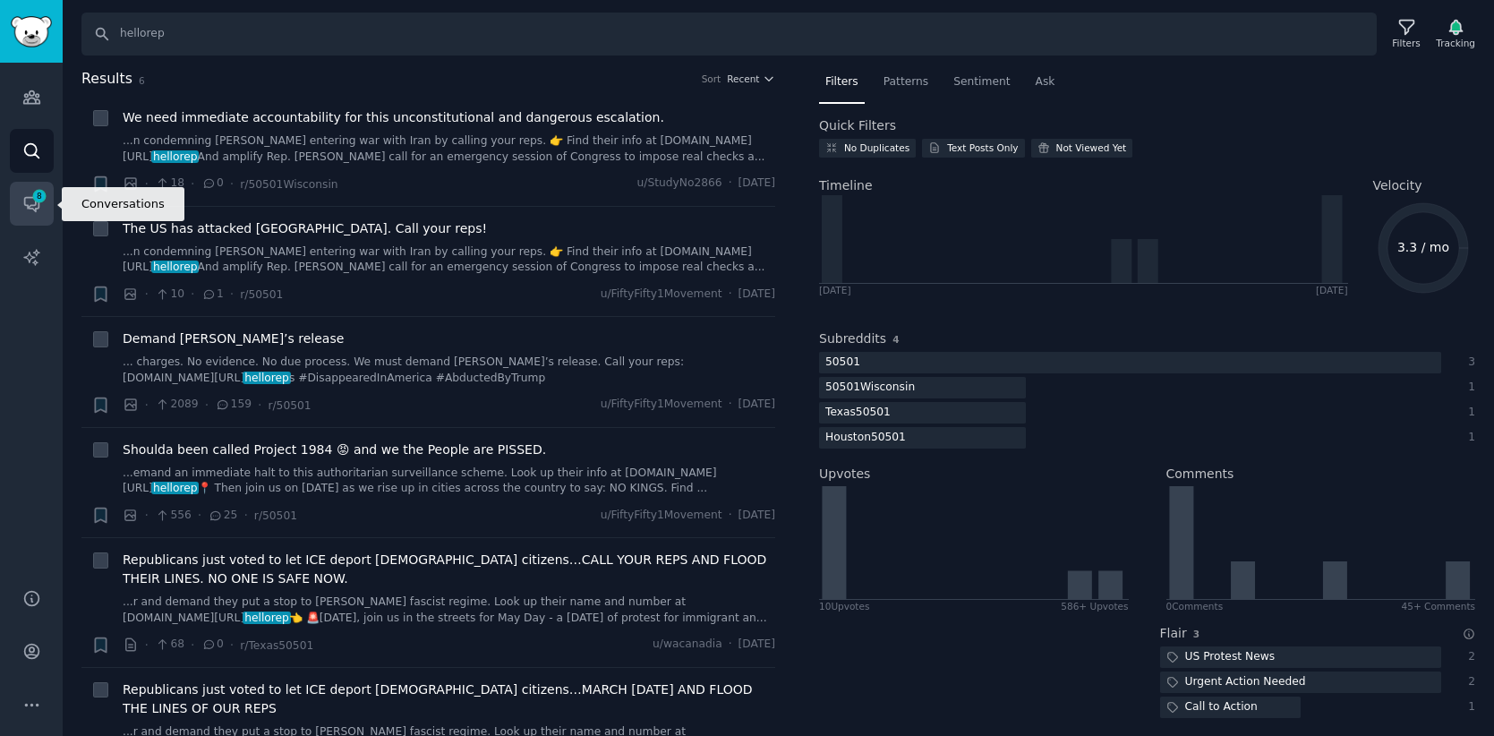
click at [33, 211] on icon "Sidebar" at bounding box center [31, 203] width 19 height 19
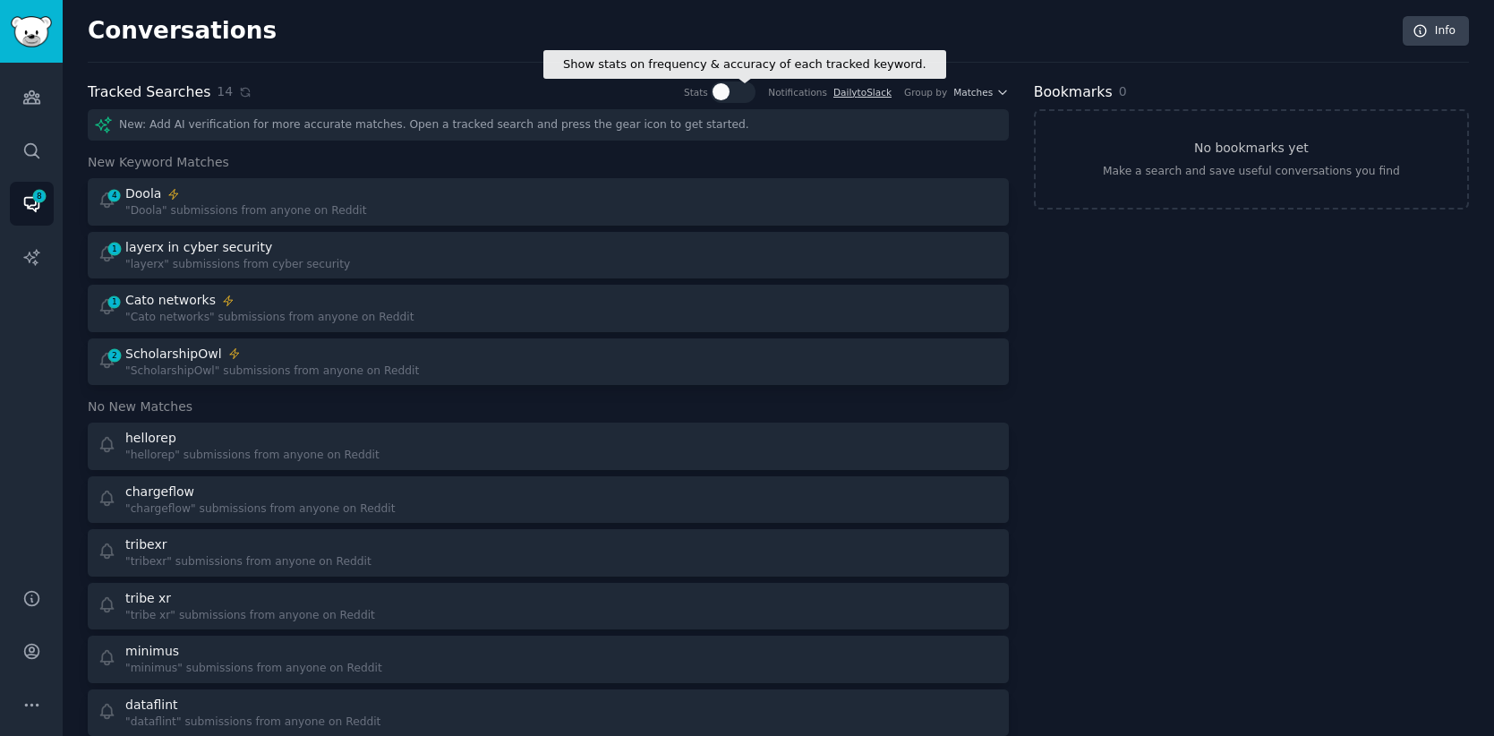
click at [725, 83] on icon at bounding box center [723, 91] width 16 height 16
checkbox input "true"
